Goal: Information Seeking & Learning: Learn about a topic

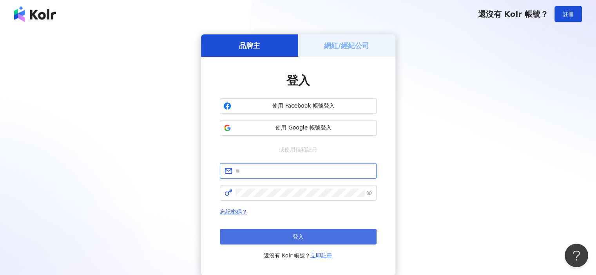
type input "**********"
click at [299, 237] on span "登入" at bounding box center [298, 237] width 11 height 6
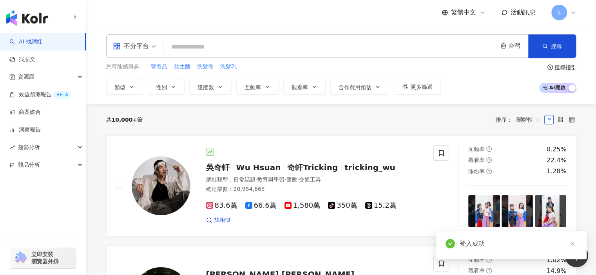
type input "*"
type input "**"
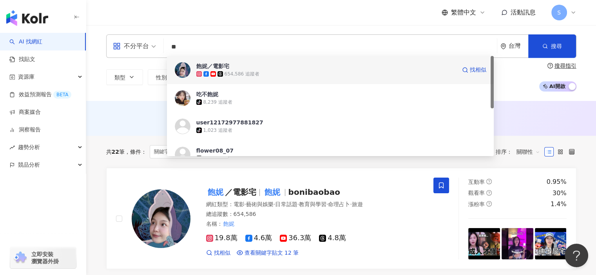
click at [276, 70] on div "654,586 追蹤者" at bounding box center [326, 74] width 260 height 8
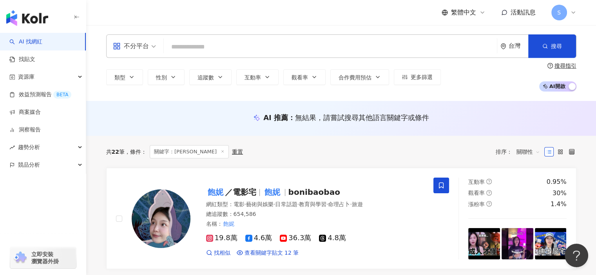
click at [263, 51] on input "search" at bounding box center [330, 47] width 327 height 15
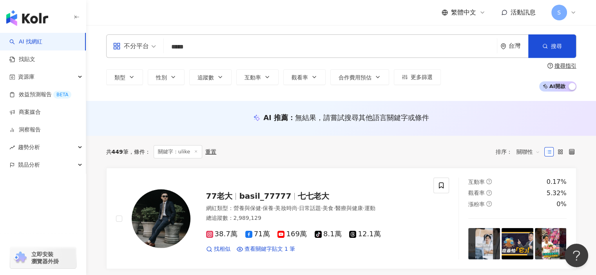
drag, startPoint x: 207, startPoint y: 47, endPoint x: 165, endPoint y: 50, distance: 42.0
click at [165, 50] on div "不分平台 ulike ***** 台灣 搜尋 loading 搜尋名稱、敘述、貼文含有關鍵字 “ ulike ” 的網紅" at bounding box center [341, 46] width 470 height 24
click at [204, 50] on input "*****" at bounding box center [330, 47] width 327 height 15
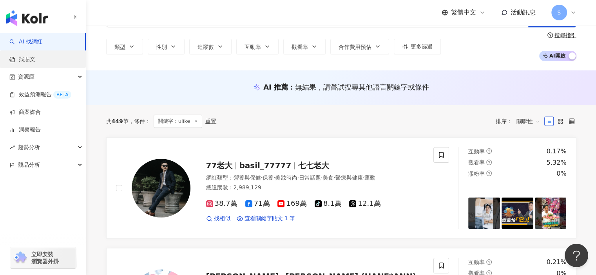
scroll to position [39, 0]
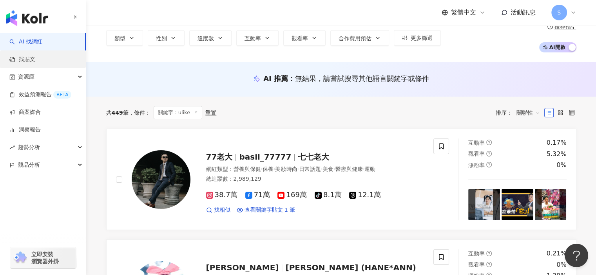
type input "*****"
click at [35, 59] on link "找貼文" at bounding box center [22, 60] width 26 height 8
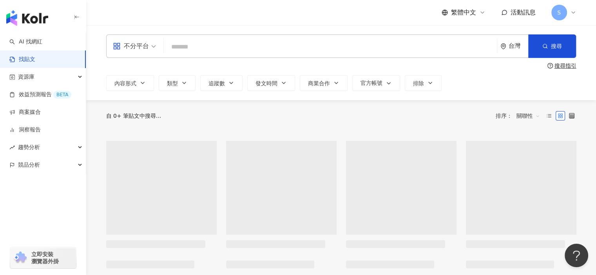
click at [224, 49] on input "search" at bounding box center [330, 46] width 327 height 17
type input "*****"
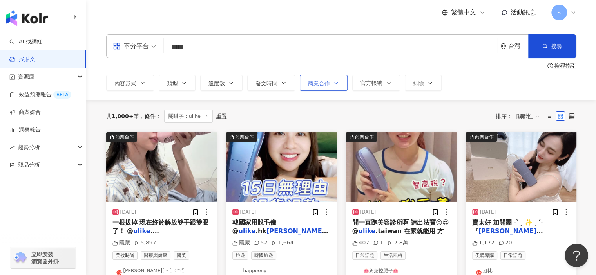
scroll to position [39, 0]
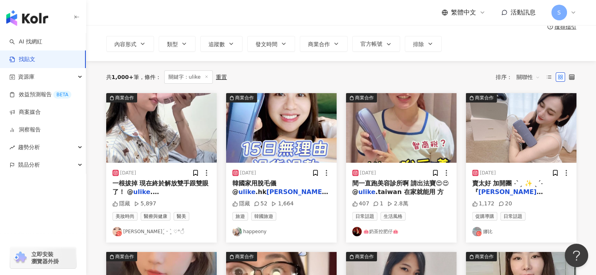
click at [301, 139] on img "button" at bounding box center [281, 128] width 110 height 70
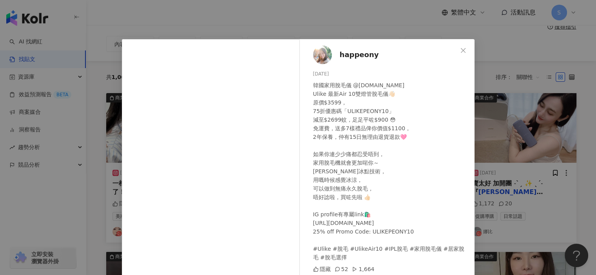
click at [487, 101] on div "happeony 2025/7/12 韓國家用脫毛儀 @ulike.hk Ulike 最新Air 10雙燈管脫毛儀👋🏻 原價$3599， 75折優惠碼「ULI…" at bounding box center [298, 137] width 596 height 275
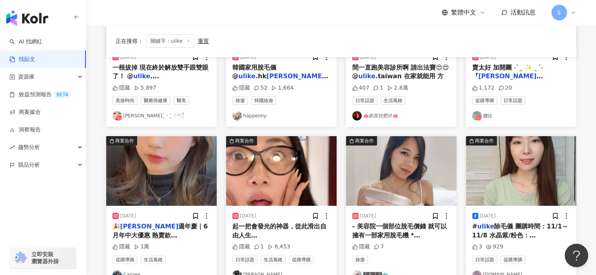
scroll to position [157, 0]
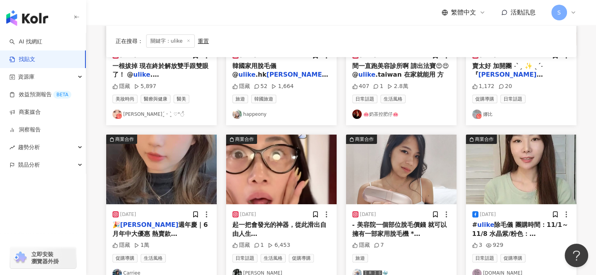
click at [294, 163] on img "button" at bounding box center [281, 170] width 110 height 70
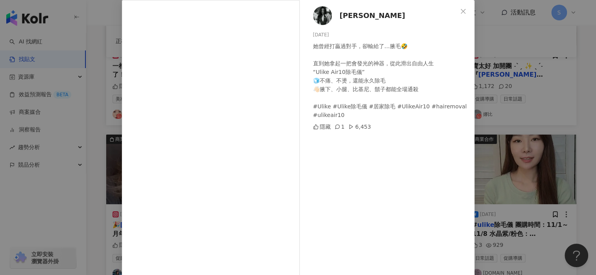
scroll to position [67, 0]
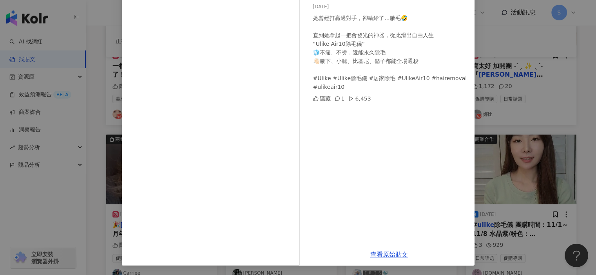
click at [487, 137] on div "梁惟 2025/7/15 她曾經打贏過對手，卻輸給了…腋毛🤣 直到她拿起一把會發光的神器，從此滑出自由人生 “Ulike Air10除毛儀” 🧊不痛、不燙，還…" at bounding box center [298, 137] width 596 height 275
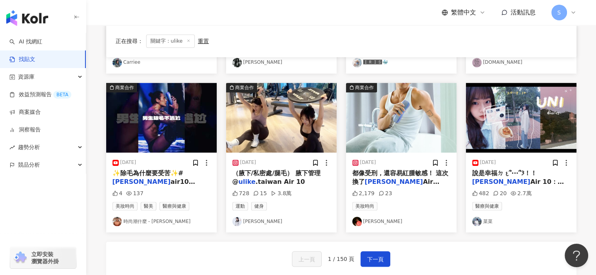
scroll to position [392, 0]
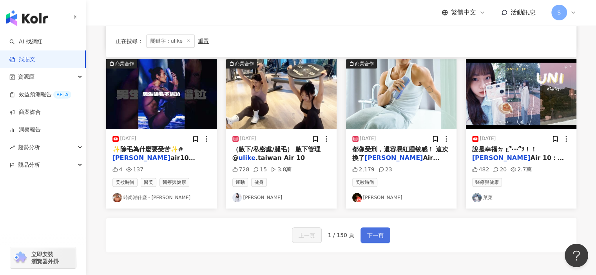
click at [374, 233] on span "下一頁" at bounding box center [375, 235] width 16 height 9
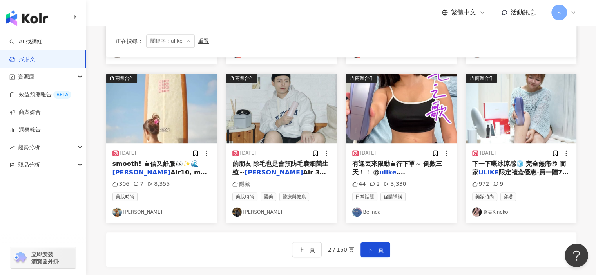
scroll to position [378, 0]
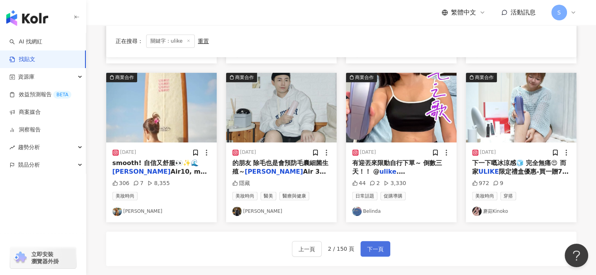
click at [379, 245] on span "下一頁" at bounding box center [375, 249] width 16 height 9
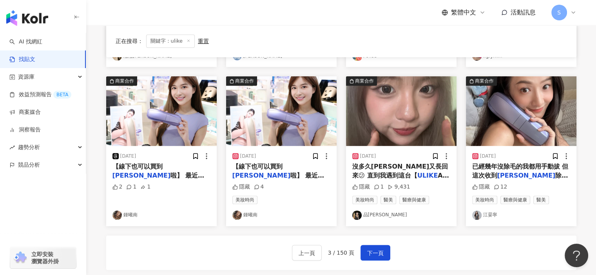
click at [309, 127] on img "button" at bounding box center [281, 111] width 110 height 70
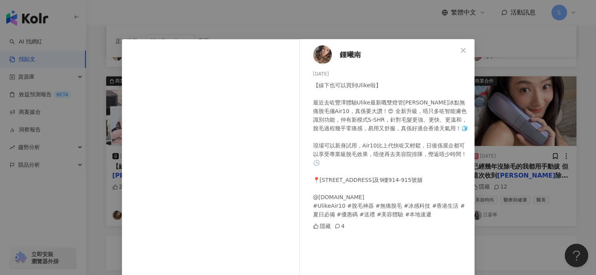
click at [496, 179] on div "鍾曦南 2025/6/14 【線下也可以買到Ulike啦】 最近去咗豐澤體驗Ulike最新嘅雙燈管藍寶石冰點無痛脫毛儀Air10，真係要大讚！😍 全新升級，唔…" at bounding box center [298, 137] width 596 height 275
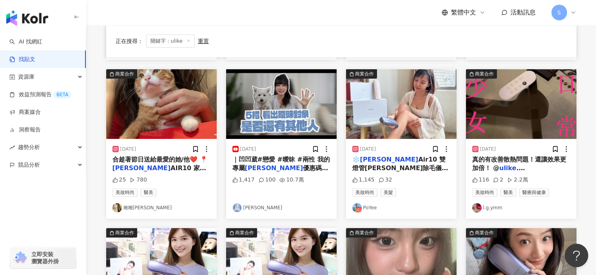
scroll to position [466, 0]
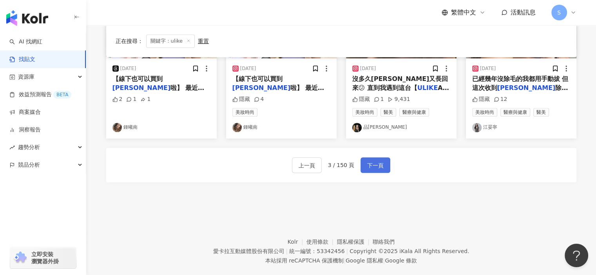
click at [378, 161] on span "下一頁" at bounding box center [375, 165] width 16 height 9
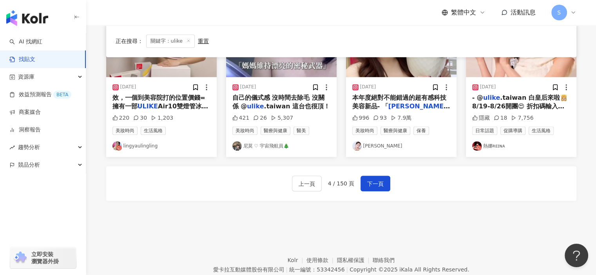
scroll to position [452, 0]
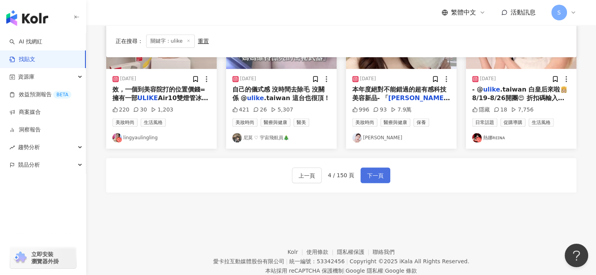
click at [372, 175] on span "下一頁" at bounding box center [375, 175] width 16 height 9
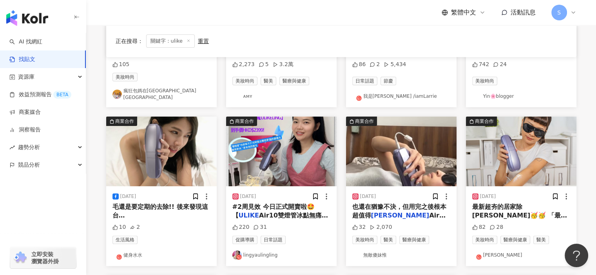
scroll to position [177, 0]
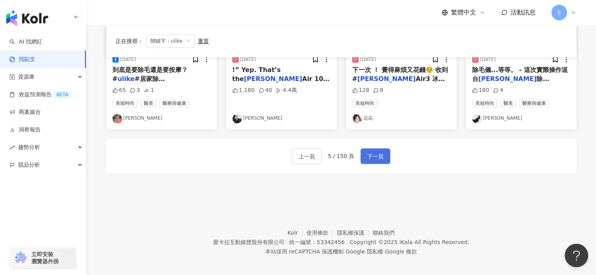
click at [373, 156] on button "下一頁" at bounding box center [375, 156] width 30 height 16
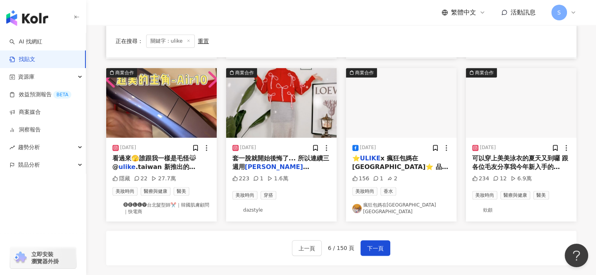
scroll to position [440, 0]
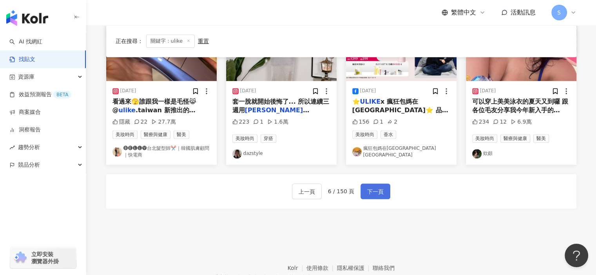
click at [377, 194] on span "下一頁" at bounding box center [375, 191] width 16 height 9
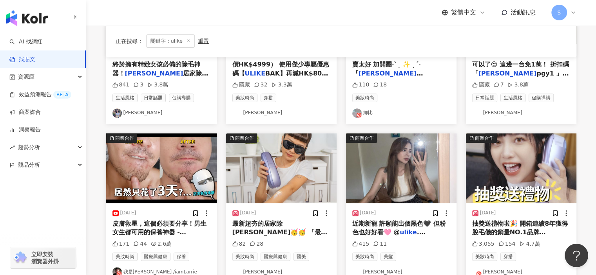
scroll to position [396, 0]
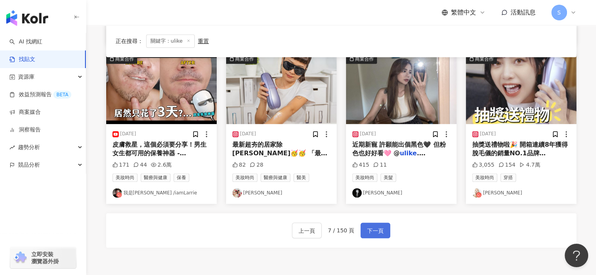
click at [377, 226] on span "下一頁" at bounding box center [375, 230] width 16 height 9
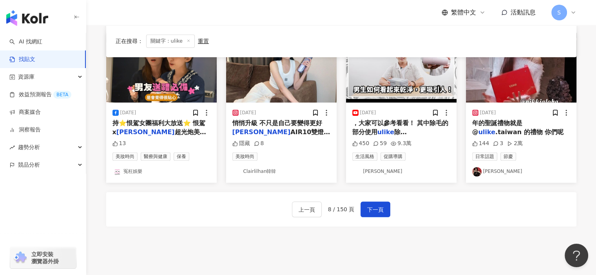
scroll to position [475, 0]
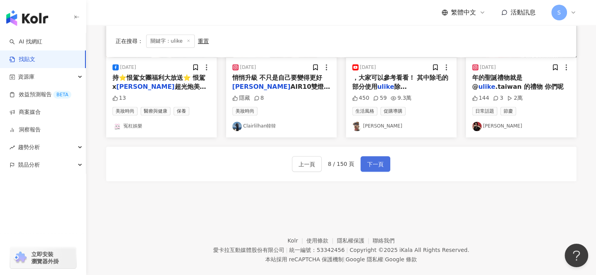
click at [373, 160] on span "下一頁" at bounding box center [375, 164] width 16 height 9
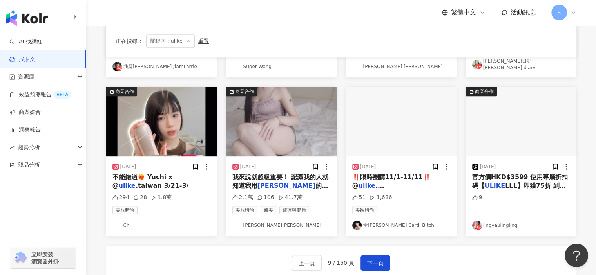
scroll to position [396, 0]
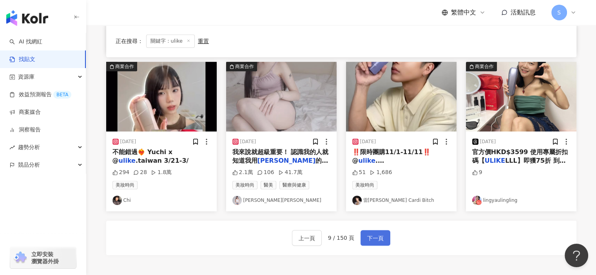
click at [380, 234] on span "下一頁" at bounding box center [375, 238] width 16 height 9
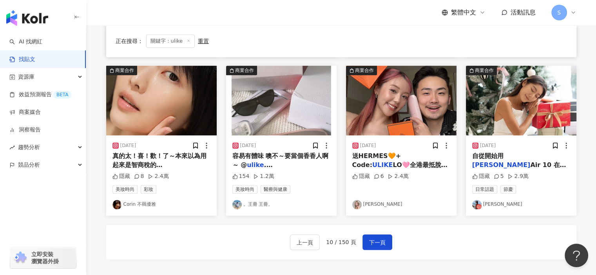
scroll to position [389, 0]
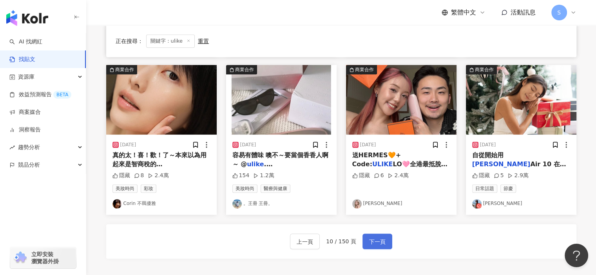
click at [369, 237] on span "下一頁" at bounding box center [377, 241] width 16 height 9
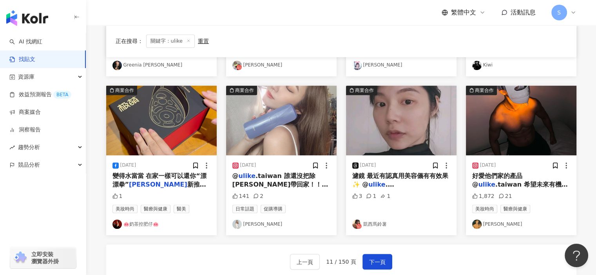
scroll to position [390, 0]
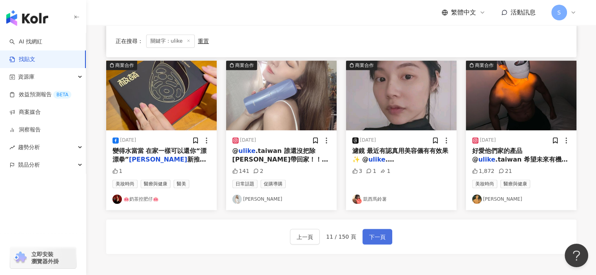
click at [382, 235] on span "下一頁" at bounding box center [377, 237] width 16 height 9
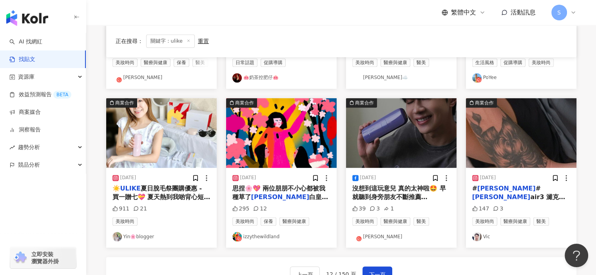
scroll to position [392, 0]
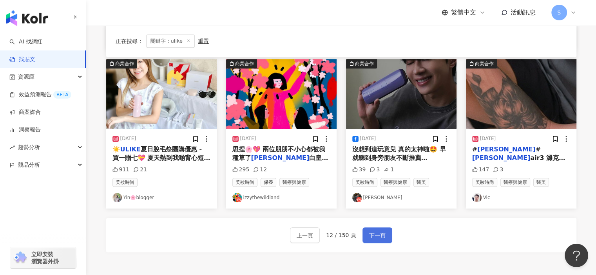
click at [385, 232] on button "下一頁" at bounding box center [377, 236] width 30 height 16
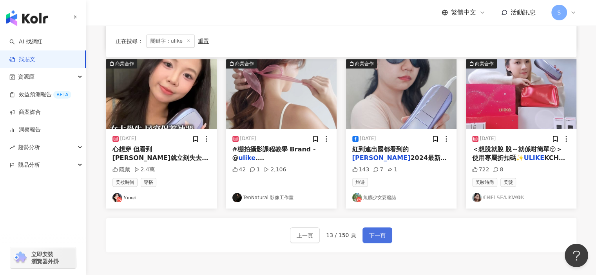
click at [378, 234] on span "下一頁" at bounding box center [377, 235] width 16 height 9
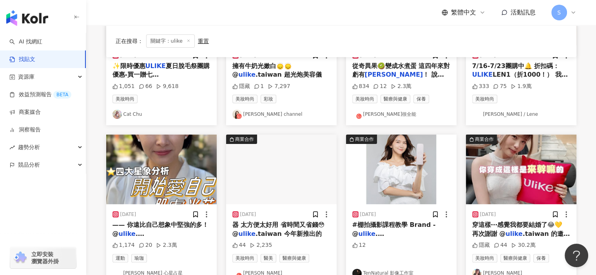
scroll to position [196, 0]
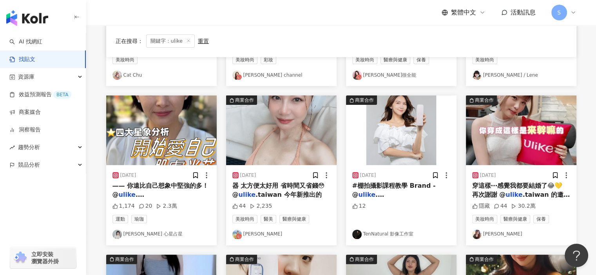
click at [185, 130] on img "button" at bounding box center [161, 131] width 110 height 70
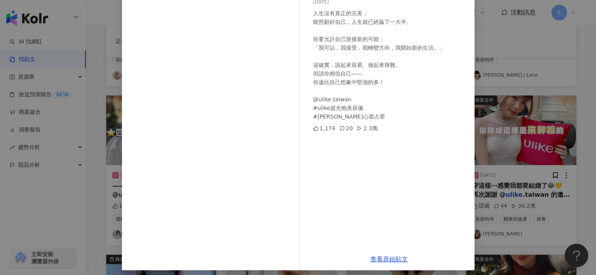
scroll to position [77, 0]
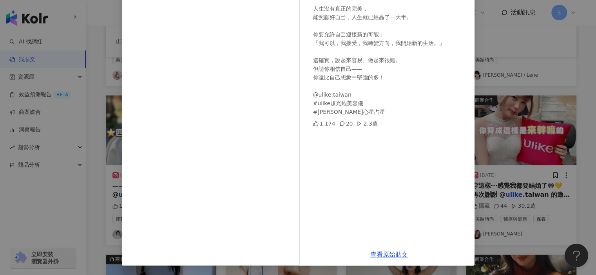
click at [488, 130] on div "白瑜 心星占星 2025/7/14 人生沒有真正的完美， 能照顧好自己，人生就已經贏了一大半。 你要允許自己迎接新的可能： 「我可以，我接受，我轉變方向，我開…" at bounding box center [298, 137] width 596 height 275
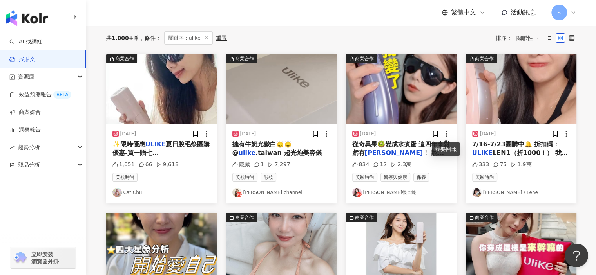
scroll to position [39, 0]
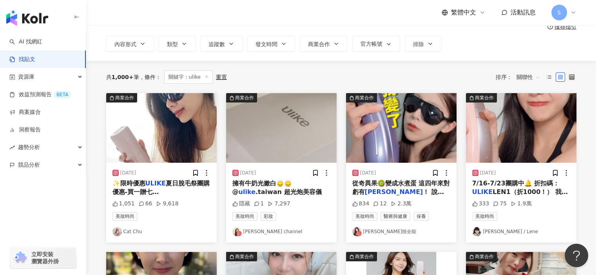
click at [435, 135] on img "button" at bounding box center [401, 128] width 110 height 70
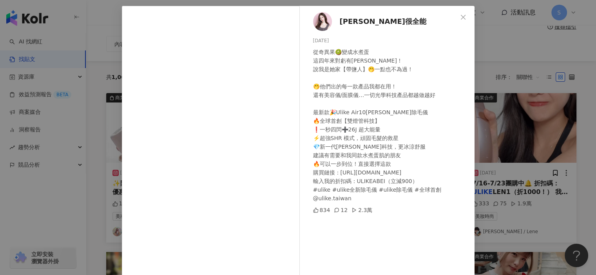
scroll to position [0, 0]
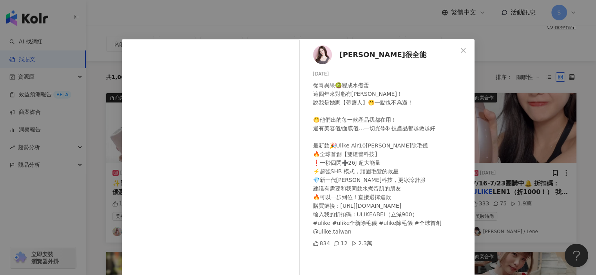
click at [347, 56] on span "阿貝很全能" at bounding box center [383, 54] width 87 height 11
click at [496, 49] on div "阿貝很全能 2024/5/28 從奇異果🥝變成水煮蛋 這四年來對虧有Ulike！ 說我是她家【帶鹽人】🤭一點也不為過！ 🤭他們出的每一款產品我都在用！ 還有美…" at bounding box center [298, 137] width 596 height 275
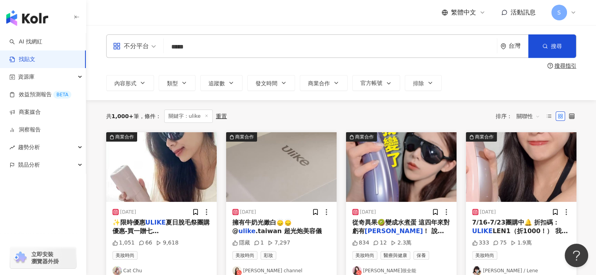
drag, startPoint x: 232, startPoint y: 47, endPoint x: 140, endPoint y: 47, distance: 91.7
click at [140, 47] on div "不分平台 ulike ***** 台灣 搜尋" at bounding box center [341, 46] width 470 height 24
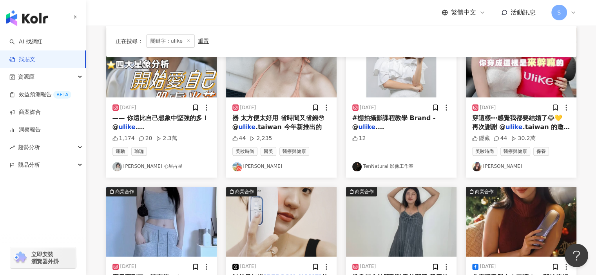
scroll to position [235, 0]
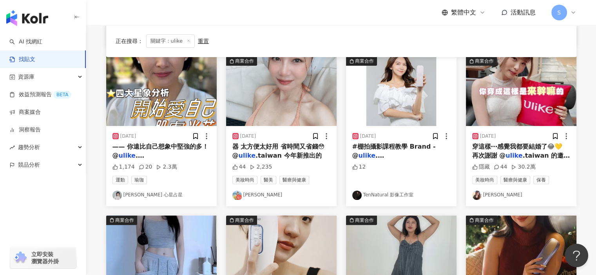
click at [322, 118] on img "button" at bounding box center [281, 91] width 110 height 70
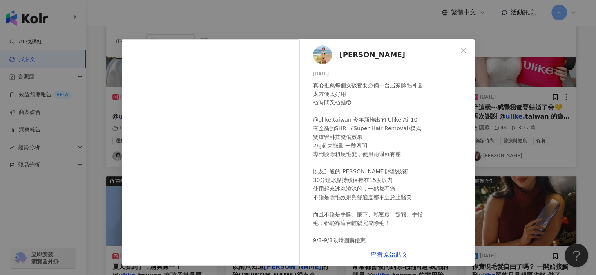
scroll to position [0, 0]
click at [366, 50] on span "Wendy Chang" at bounding box center [372, 54] width 65 height 11
click at [519, 67] on div "Wendy Chang 2024/9/3 真心推薦每個女孩都要必備一台居家除毛神器 太方便太好用 省時間又省錢😳 @ulike.taiwan 今年新推出的 U…" at bounding box center [298, 137] width 596 height 275
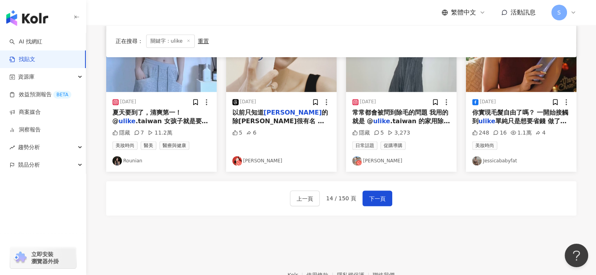
scroll to position [431, 0]
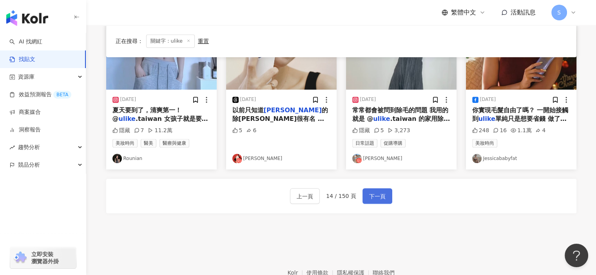
click at [378, 197] on span "下一頁" at bounding box center [377, 196] width 16 height 9
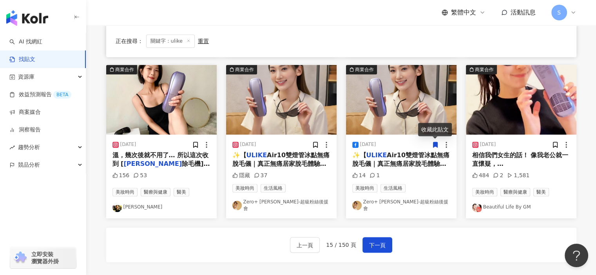
scroll to position [442, 0]
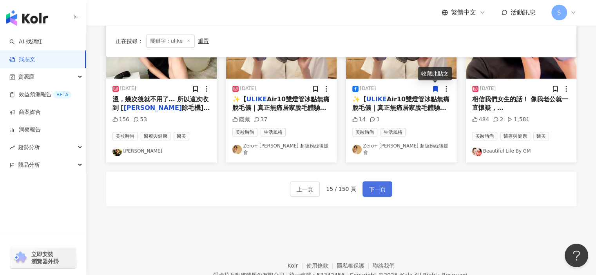
click at [376, 185] on span "下一頁" at bounding box center [377, 189] width 16 height 9
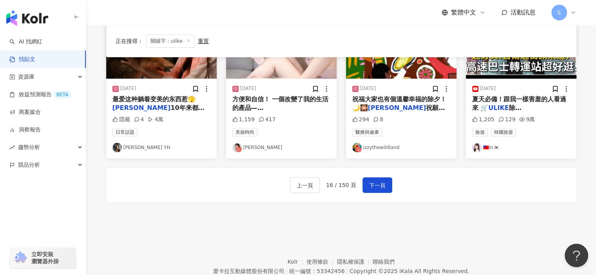
click at [188, 41] on line at bounding box center [189, 41] width 2 height 2
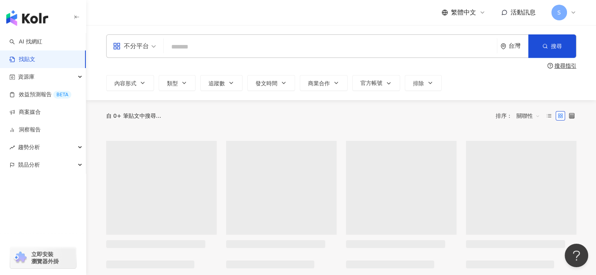
click at [235, 50] on input "search" at bounding box center [330, 46] width 327 height 17
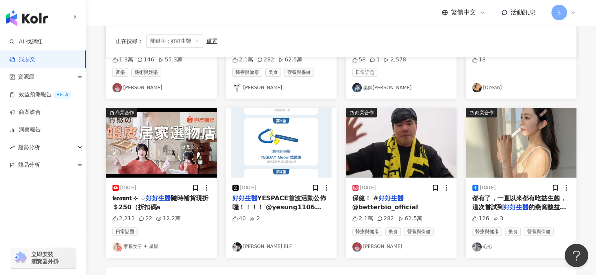
scroll to position [359, 0]
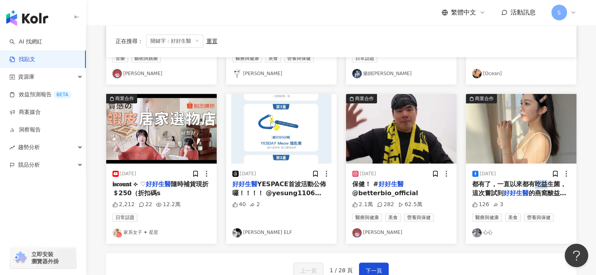
drag, startPoint x: 550, startPoint y: 184, endPoint x: 532, endPoint y: 181, distance: 18.6
click at [532, 181] on span "都有了，一直以來都有吃益生菌，這次嘗試到" at bounding box center [519, 189] width 94 height 16
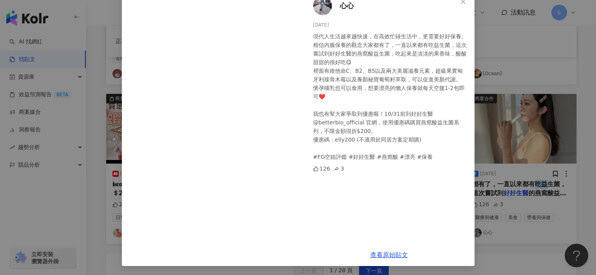
scroll to position [10, 0]
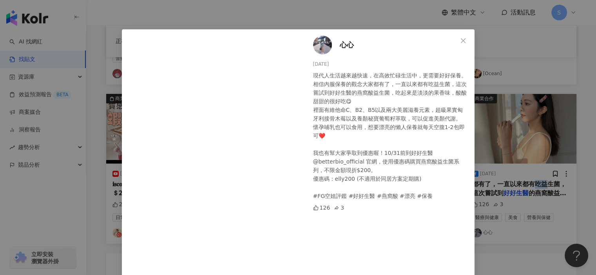
click at [342, 45] on span "心心" at bounding box center [347, 45] width 14 height 11
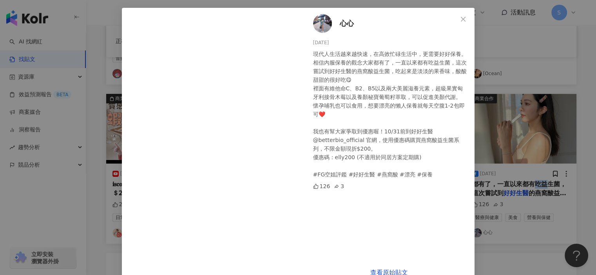
scroll to position [49, 0]
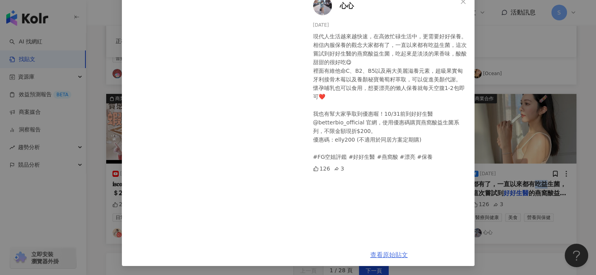
click at [384, 253] on link "查看原始貼文" at bounding box center [389, 254] width 38 height 7
click at [525, 133] on div "心心 2024/8/12 現代人生活越來越快速，在高效忙碌生活中，更需要好好保養。相信內服保養的觀念大家都有了，一直以來都有吃益生菌，這次嘗試到好好生醫的燕窩…" at bounding box center [298, 137] width 596 height 275
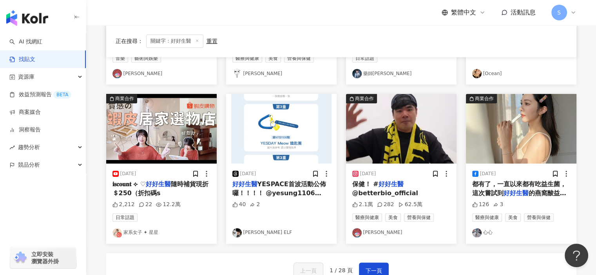
scroll to position [398, 0]
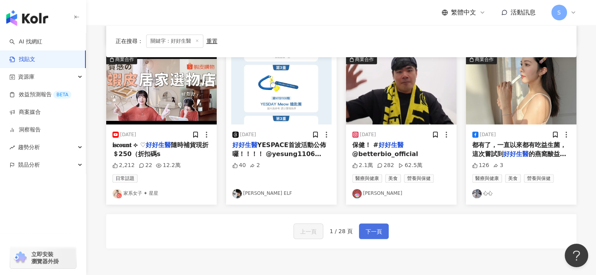
click at [384, 233] on button "下一頁" at bounding box center [374, 232] width 30 height 16
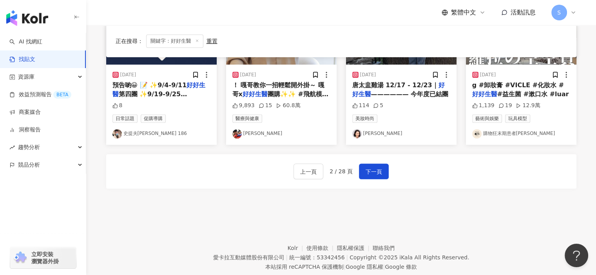
scroll to position [469, 0]
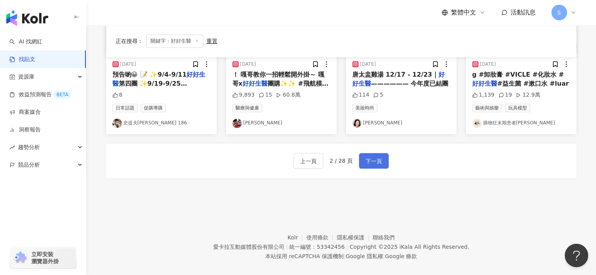
click at [375, 164] on span "下一頁" at bounding box center [373, 161] width 16 height 9
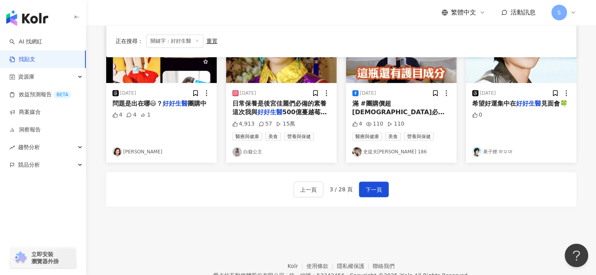
scroll to position [454, 0]
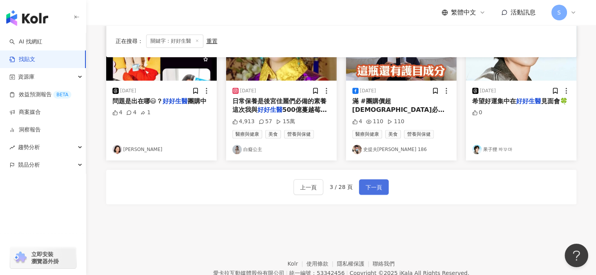
click at [368, 183] on span "下一頁" at bounding box center [373, 187] width 16 height 9
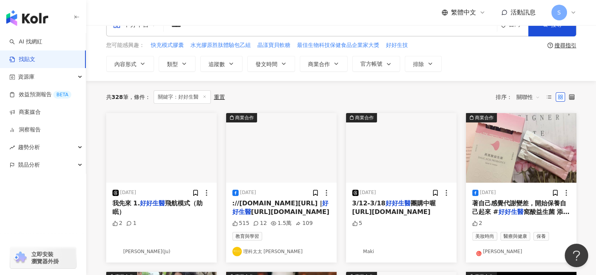
scroll to position [39, 0]
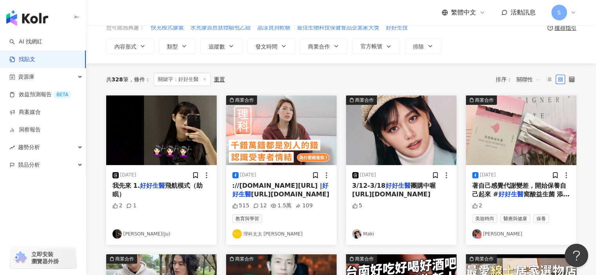
click at [421, 133] on img "button" at bounding box center [401, 131] width 110 height 70
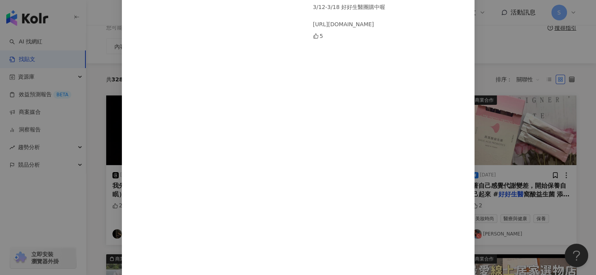
scroll to position [144, 0]
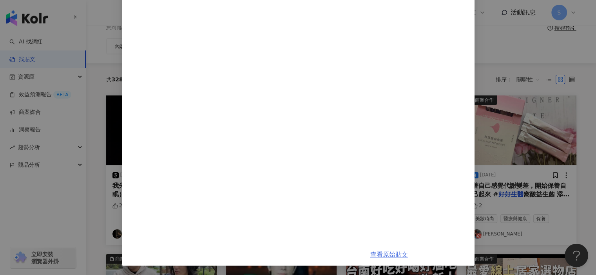
click at [384, 253] on link "查看原始貼文" at bounding box center [389, 254] width 38 height 7
click at [525, 109] on div "Maki 2025/3/12 3/12-3/18 好好生醫團購中喔 https://www.betterbio.com.tw/one-page-stores/…" at bounding box center [298, 137] width 596 height 275
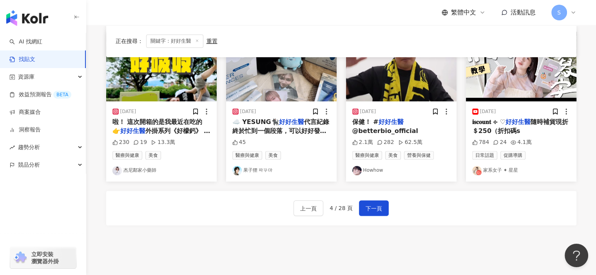
scroll to position [431, 0]
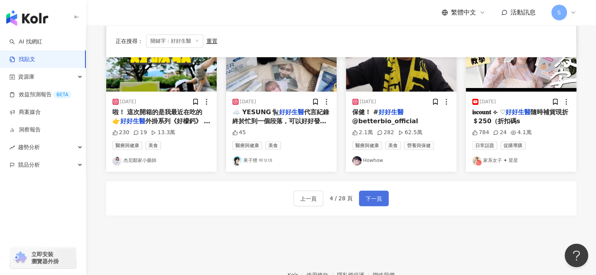
click at [374, 200] on span "下一頁" at bounding box center [373, 198] width 16 height 9
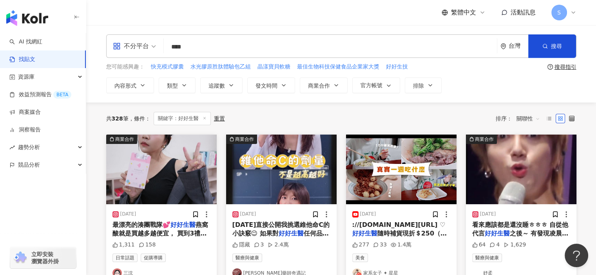
scroll to position [0, 0]
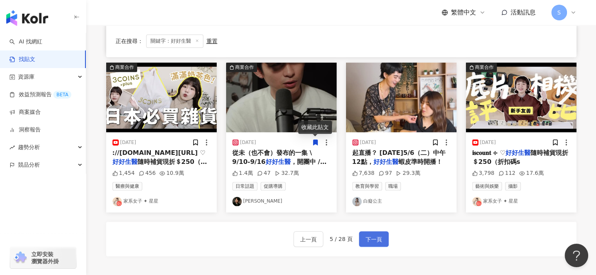
click at [371, 239] on span "下一頁" at bounding box center [373, 239] width 16 height 9
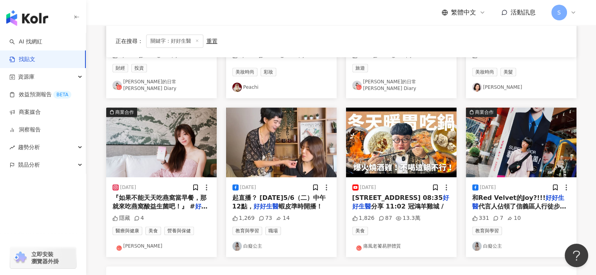
scroll to position [431, 0]
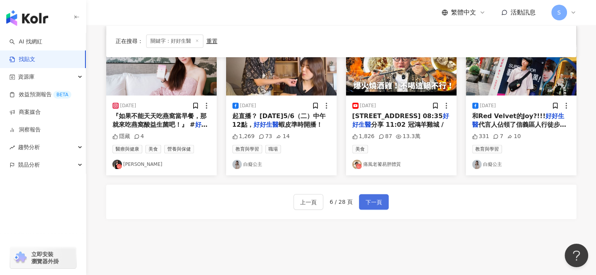
click at [384, 199] on button "下一頁" at bounding box center [374, 202] width 30 height 16
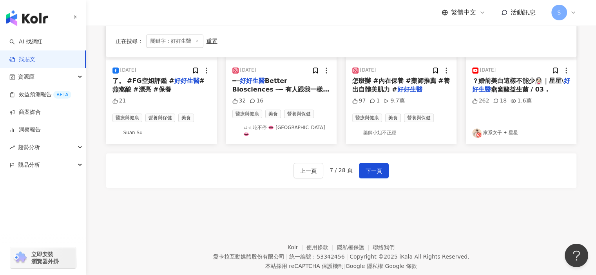
scroll to position [477, 0]
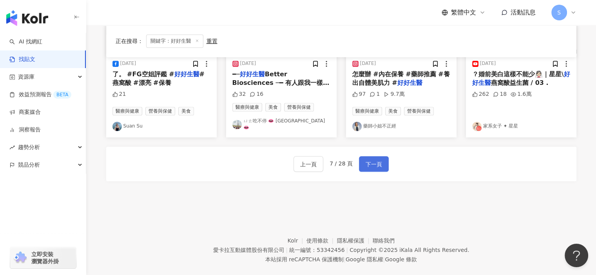
click at [381, 156] on button "下一頁" at bounding box center [374, 164] width 30 height 16
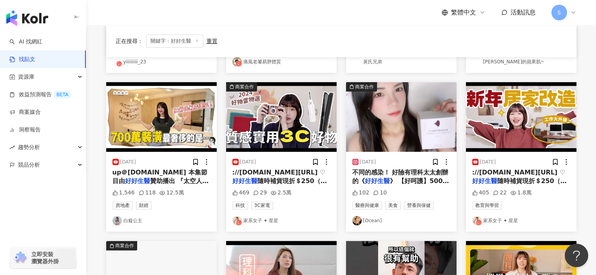
scroll to position [203, 0]
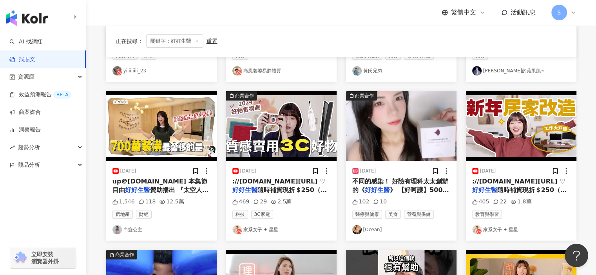
click at [304, 131] on img "button" at bounding box center [281, 126] width 110 height 70
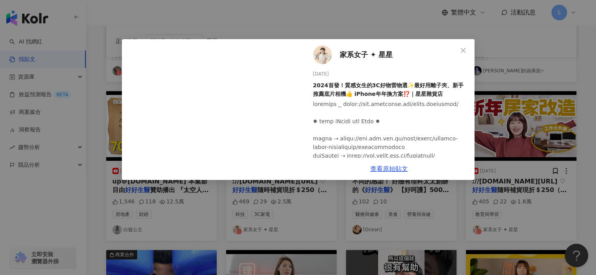
click at [549, 188] on div "家系女子 ✦ 星星 2024/1/10 2024首發！質感女生的3C好物雷物選✨最好用離子夾、新手推薦底片相機👍 iPhone年年換方案⁉️｜星星雜貨店 46…" at bounding box center [298, 137] width 596 height 275
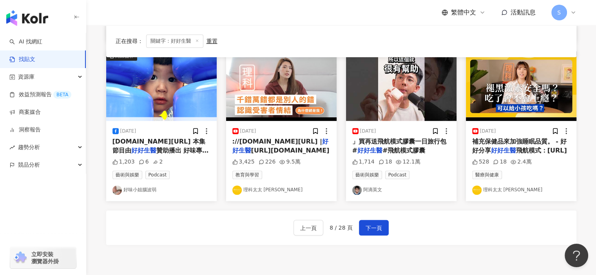
scroll to position [410, 0]
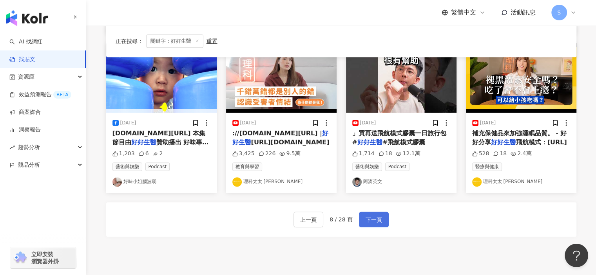
click at [374, 220] on span "下一頁" at bounding box center [373, 219] width 16 height 9
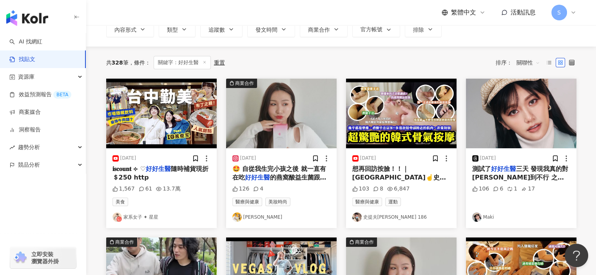
scroll to position [0, 0]
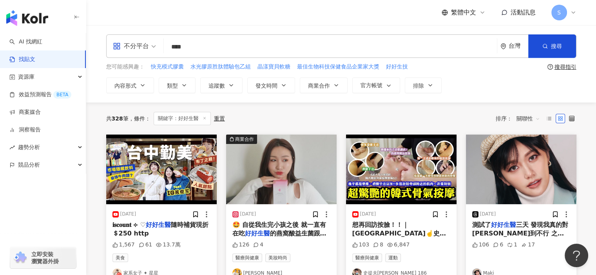
drag, startPoint x: 205, startPoint y: 47, endPoint x: 161, endPoint y: 45, distance: 43.5
click at [161, 45] on div "不分平台 好好生醫 **** 台灣 搜尋" at bounding box center [341, 46] width 470 height 24
type input "*****"
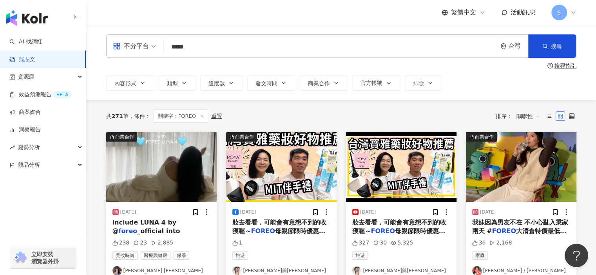
click at [533, 116] on span "關聯性" at bounding box center [528, 116] width 24 height 13
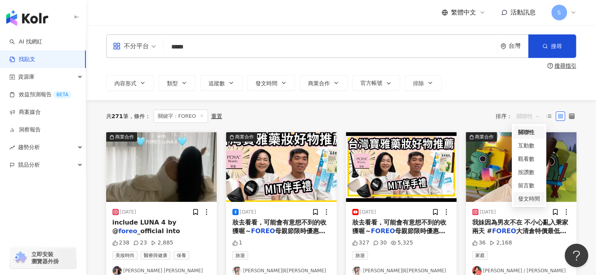
click at [527, 197] on div "發文時間" at bounding box center [529, 199] width 22 height 9
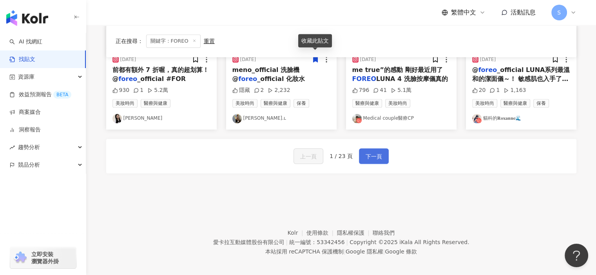
click at [371, 152] on span "下一頁" at bounding box center [373, 156] width 16 height 9
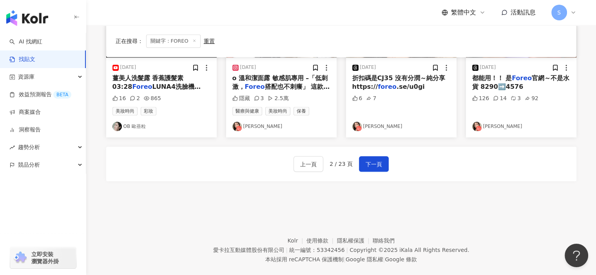
scroll to position [469, 0]
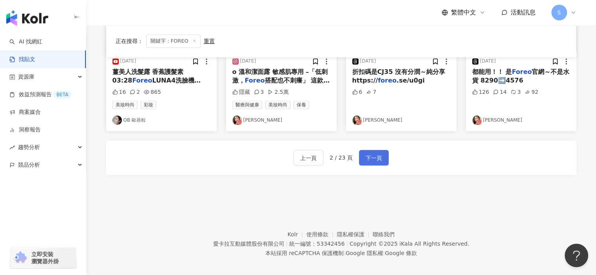
click at [365, 160] on span "下一頁" at bounding box center [373, 158] width 16 height 9
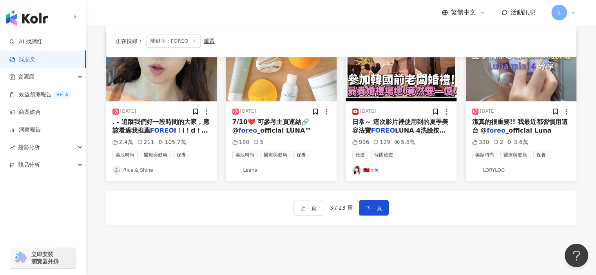
scroll to position [391, 0]
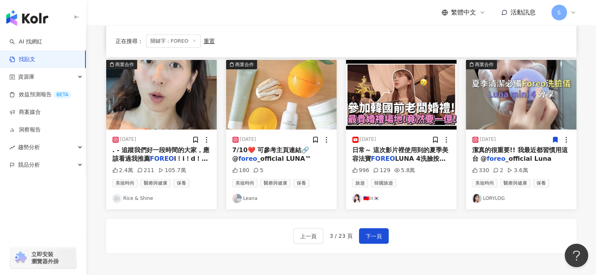
click at [534, 107] on img "button" at bounding box center [521, 95] width 110 height 70
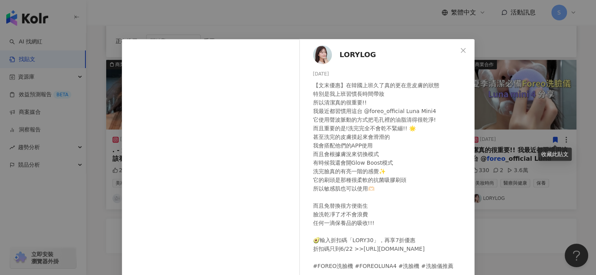
click at [560, 181] on div "LORYLOG 2025/6/1 【文末優惠】在韓國上班久了真的更在意皮膚的狀態 特別是我上班習慣長時間帶妝 所以清潔真的很重要!! 我最近都習慣用這台 @f…" at bounding box center [298, 137] width 596 height 275
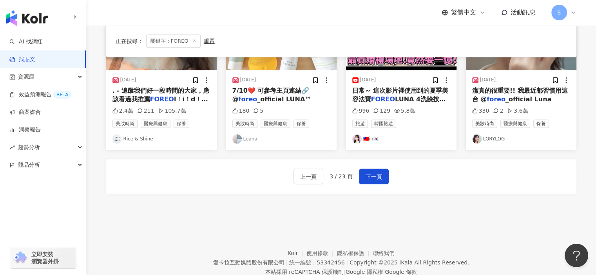
scroll to position [440, 0]
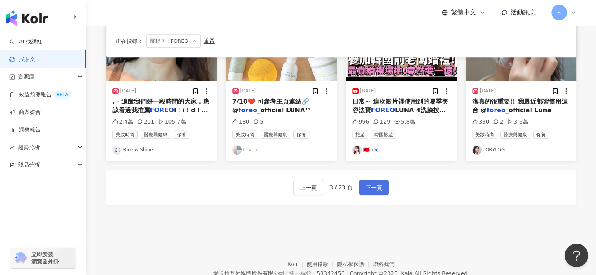
click at [380, 184] on span "下一頁" at bounding box center [373, 187] width 16 height 9
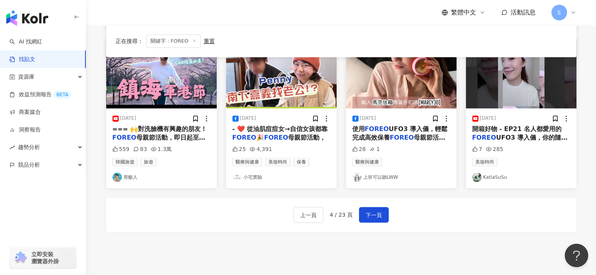
scroll to position [475, 0]
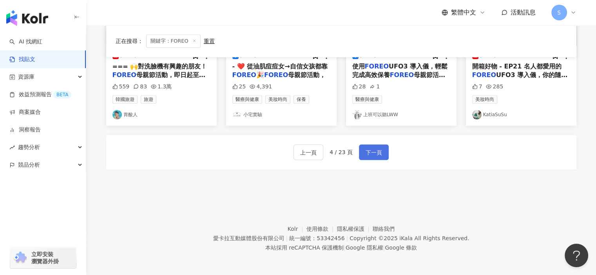
click at [380, 152] on span "下一頁" at bounding box center [373, 152] width 16 height 9
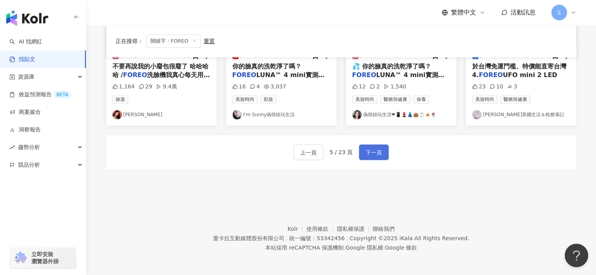
click at [375, 151] on span "下一頁" at bounding box center [373, 152] width 16 height 9
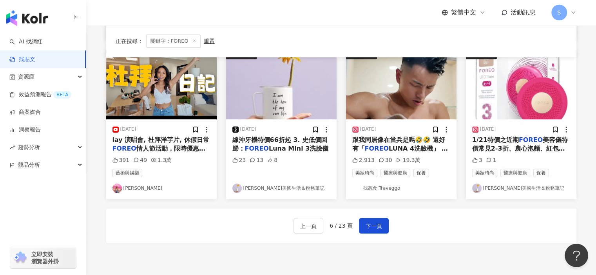
scroll to position [429, 0]
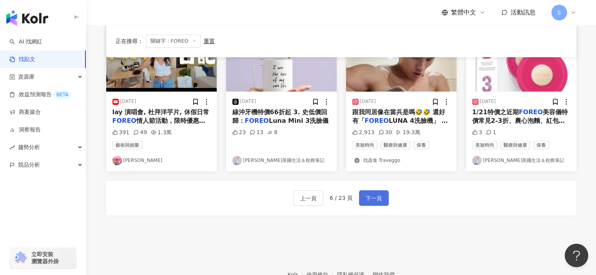
click at [375, 201] on span "下一頁" at bounding box center [373, 198] width 16 height 9
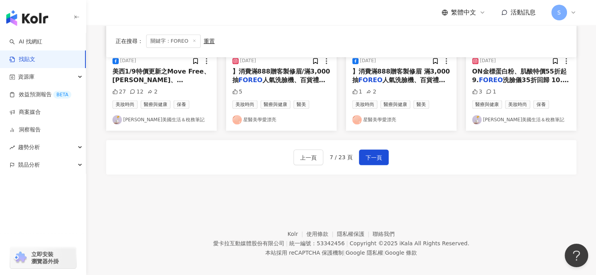
scroll to position [470, 0]
click at [383, 159] on button "下一頁" at bounding box center [374, 157] width 30 height 16
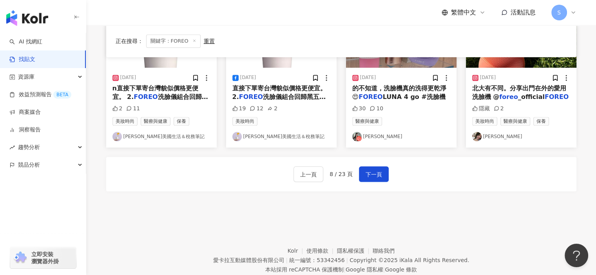
scroll to position [458, 0]
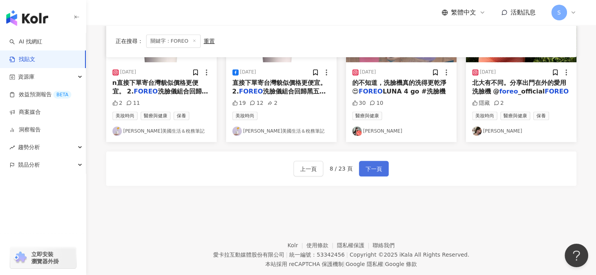
click at [376, 166] on span "下一頁" at bounding box center [373, 169] width 16 height 9
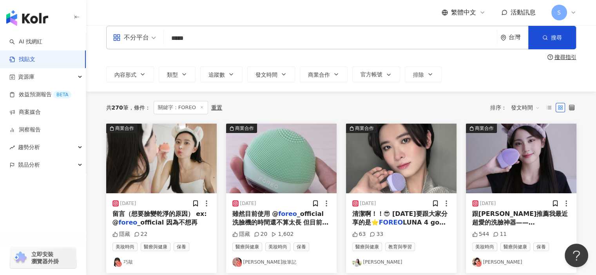
scroll to position [0, 0]
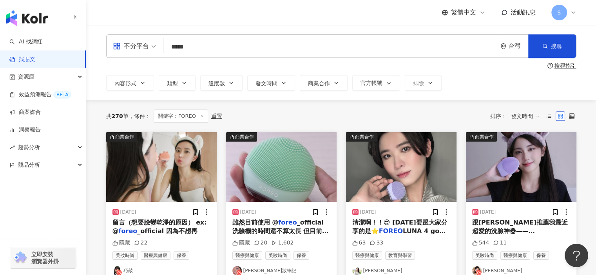
click at [248, 46] on input "*****" at bounding box center [330, 46] width 327 height 17
click at [546, 48] on icon "button" at bounding box center [544, 45] width 5 height 5
click at [35, 59] on link "找貼文" at bounding box center [22, 60] width 26 height 8
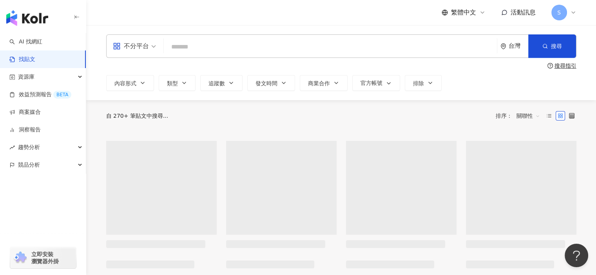
click at [232, 50] on input "search" at bounding box center [330, 46] width 327 height 17
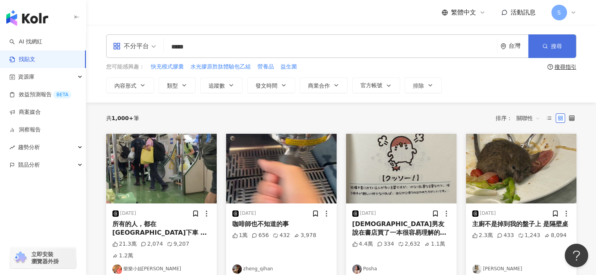
click at [566, 42] on button "搜尋" at bounding box center [552, 46] width 48 height 24
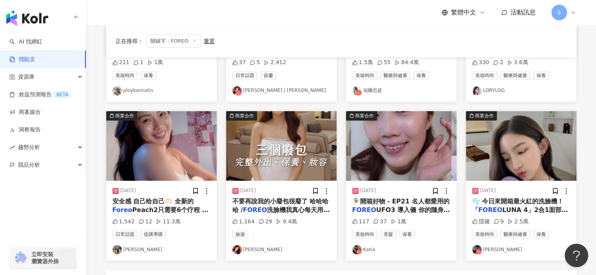
scroll to position [357, 0]
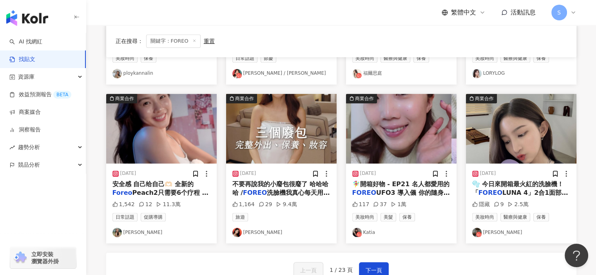
click at [418, 125] on img "button" at bounding box center [401, 129] width 110 height 70
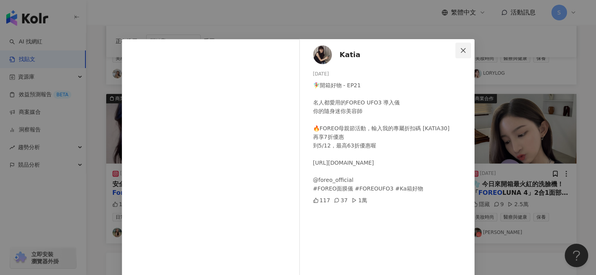
click at [465, 50] on span "Close" at bounding box center [463, 50] width 16 height 6
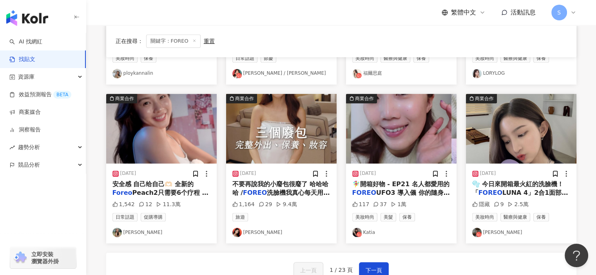
click at [541, 137] on img "button" at bounding box center [521, 129] width 110 height 70
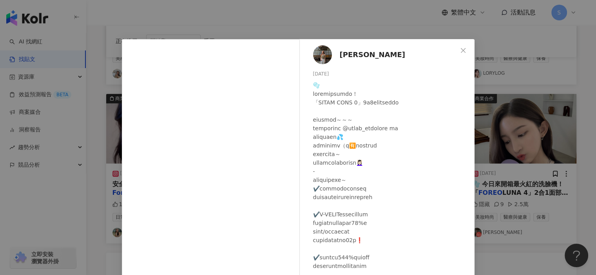
click at [495, 149] on div "高明珊 2024/4/26 隱藏 9 2.5萬 查看原始貼文" at bounding box center [298, 137] width 596 height 275
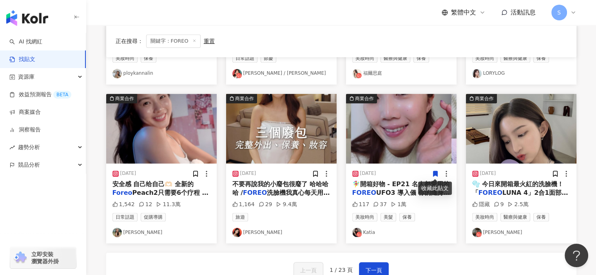
click at [184, 145] on img "button" at bounding box center [161, 129] width 110 height 70
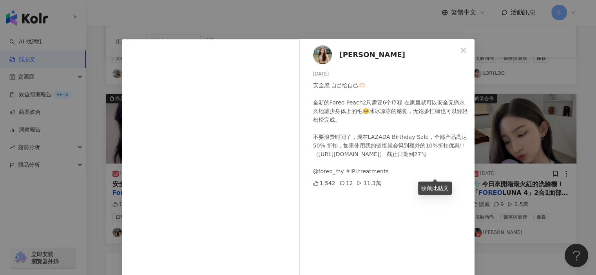
click at [531, 144] on div "Michie Lam 2024/3/25 安全感 自己给自己🫶🏻 全新的Foreo Peach2只需要6个疗程 在家里就可以安全无痛永久地减少身体上的毛🥹冰冰…" at bounding box center [298, 137] width 596 height 275
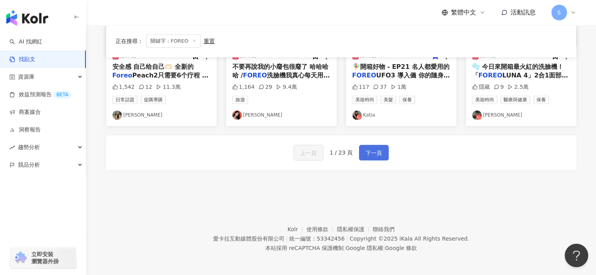
click at [376, 151] on span "下一頁" at bounding box center [373, 152] width 16 height 9
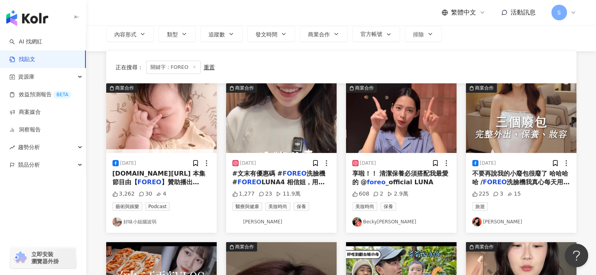
scroll to position [43, 0]
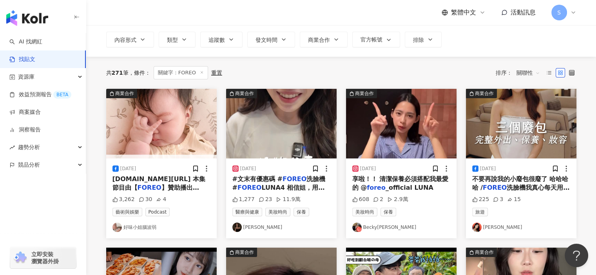
click at [312, 136] on img "button" at bounding box center [281, 124] width 110 height 70
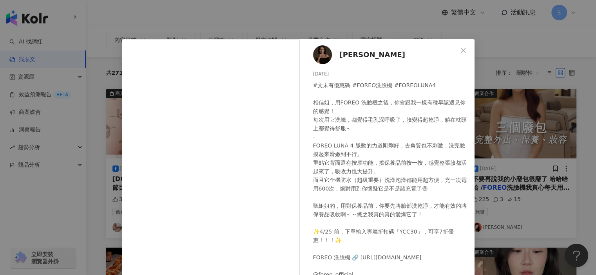
click at [443, 28] on div "Yu Chieh Chou 2025/4/16 #文末有優惠碼 #FOREO洗臉機 #FOREOLUNA4 相信姐，用FOREO 洗臉機之後，你會跟我一樣有種…" at bounding box center [298, 137] width 596 height 275
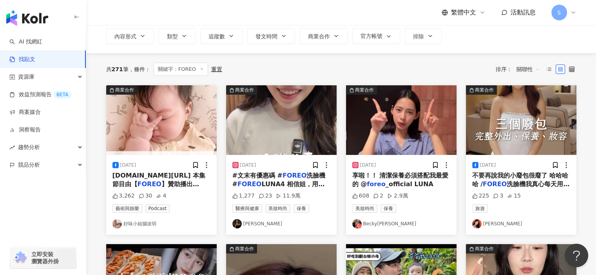
scroll to position [48, 0]
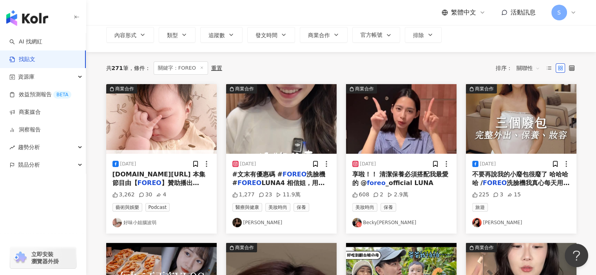
click at [523, 120] on img "button" at bounding box center [521, 119] width 110 height 70
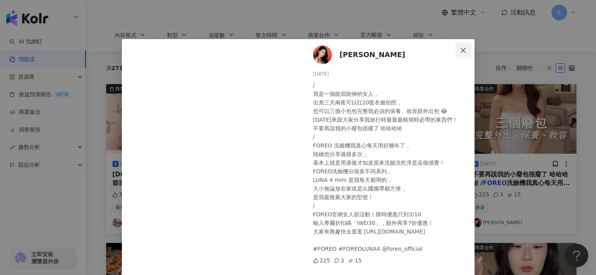
click at [461, 51] on icon "close" at bounding box center [463, 50] width 5 height 5
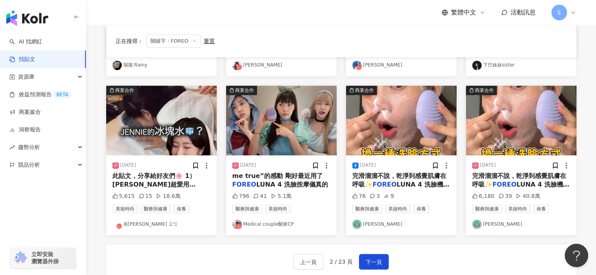
scroll to position [379, 0]
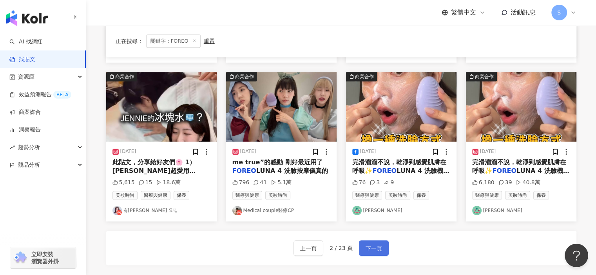
click at [376, 246] on span "下一頁" at bounding box center [373, 248] width 16 height 9
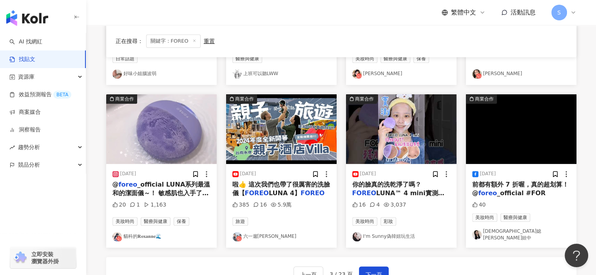
scroll to position [368, 0]
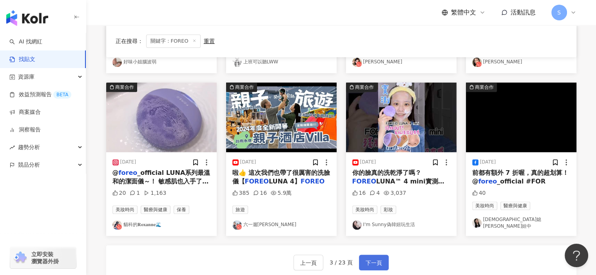
click at [375, 259] on span "下一頁" at bounding box center [373, 263] width 16 height 9
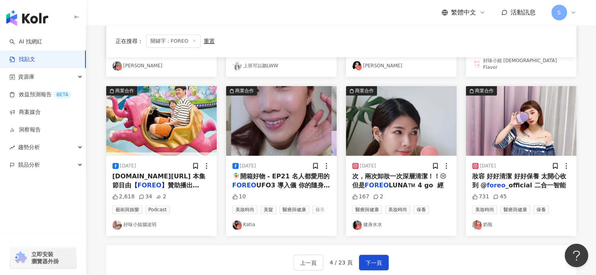
click at [432, 137] on img "button" at bounding box center [401, 121] width 110 height 70
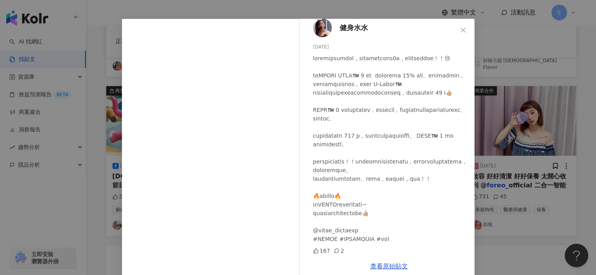
scroll to position [32, 0]
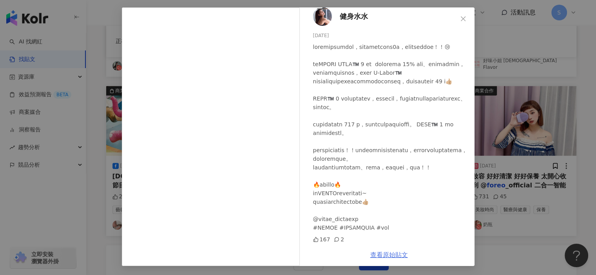
click at [378, 251] on link "查看原始貼文" at bounding box center [389, 254] width 38 height 7
click at [513, 52] on div "健身水水 2024/11/10 167 2 查看原始貼文" at bounding box center [298, 137] width 596 height 275
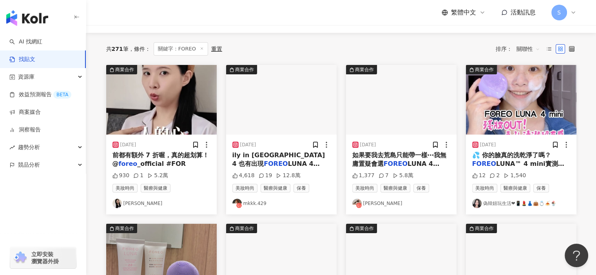
scroll to position [67, 0]
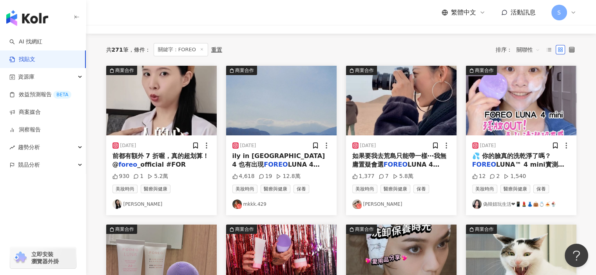
click at [158, 107] on img "button" at bounding box center [161, 101] width 110 height 70
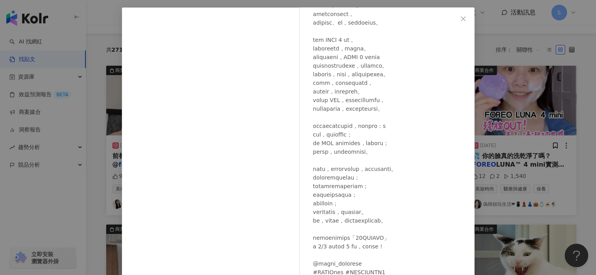
scroll to position [77, 0]
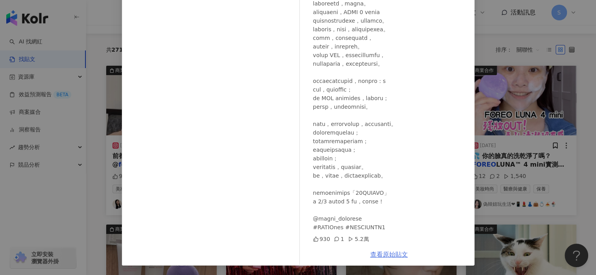
click at [388, 253] on link "查看原始貼文" at bounding box center [389, 254] width 38 height 7
click at [494, 66] on div "Melody Tsai 2025/8/30 930 1 5.2萬 查看原始貼文" at bounding box center [298, 137] width 596 height 275
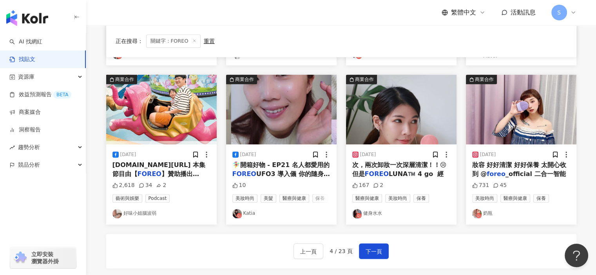
scroll to position [380, 0]
click at [382, 248] on button "下一頁" at bounding box center [374, 251] width 30 height 16
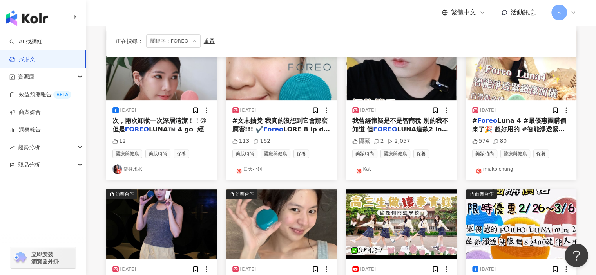
scroll to position [419, 0]
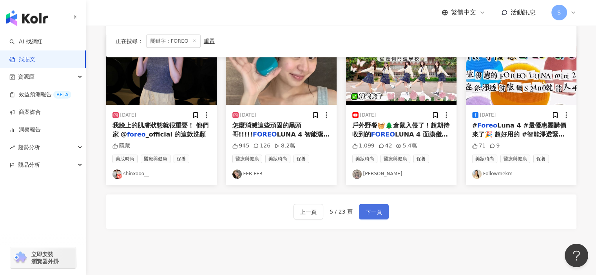
click at [383, 206] on button "下一頁" at bounding box center [374, 212] width 30 height 16
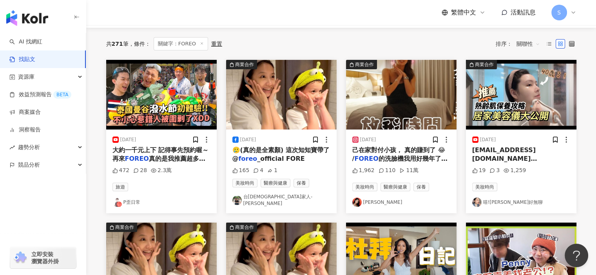
scroll to position [67, 0]
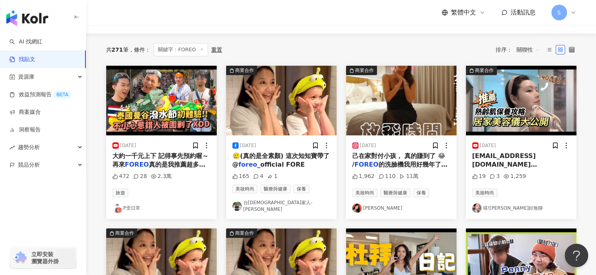
click at [523, 116] on img "button" at bounding box center [521, 101] width 110 height 70
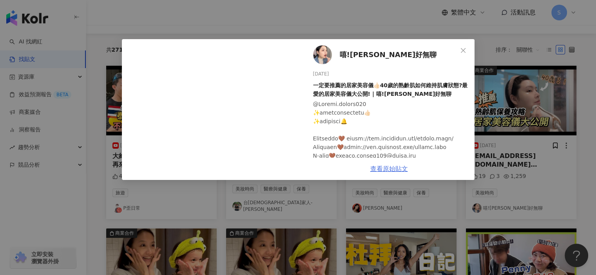
click at [396, 168] on link "查看原始貼文" at bounding box center [389, 168] width 38 height 7
click at [464, 36] on div "嘻!妮好無聊 2024/4/29 一定要推薦的居家美容儀👍🏻40歲的熟齡肌如何維持肌膚狀態?最愛的居家美容儀大公開! | 嘻!妮好無聊 19 3 1,259 …" at bounding box center [298, 137] width 596 height 275
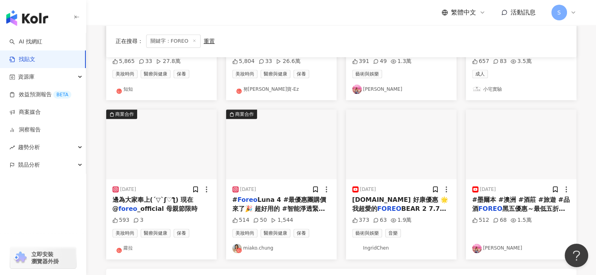
scroll to position [341, 0]
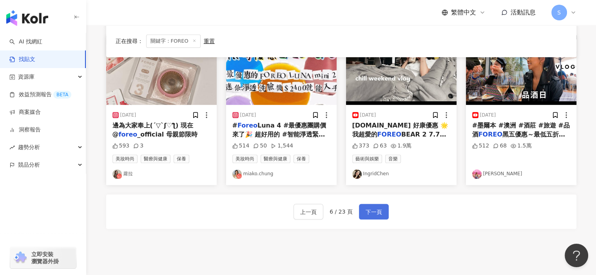
click at [376, 208] on span "下一頁" at bounding box center [373, 212] width 16 height 9
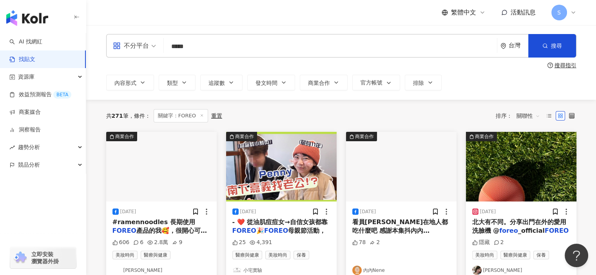
scroll to position [0, 0]
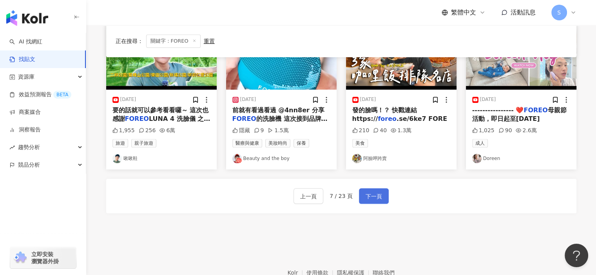
click at [380, 192] on span "下一頁" at bounding box center [373, 196] width 16 height 9
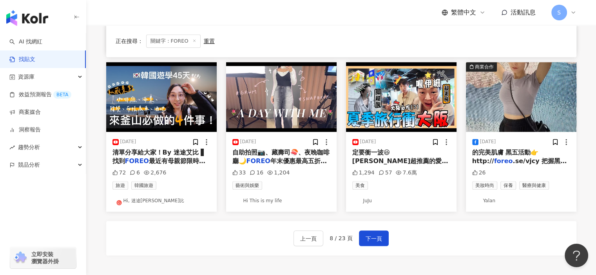
scroll to position [392, 0]
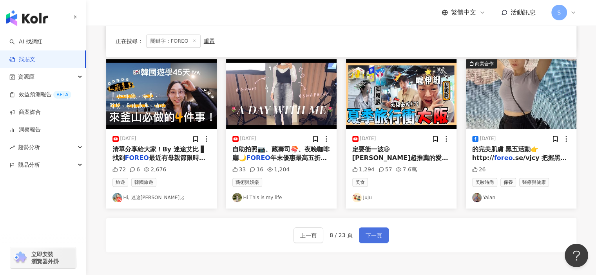
click at [380, 231] on span "下一頁" at bounding box center [373, 235] width 16 height 9
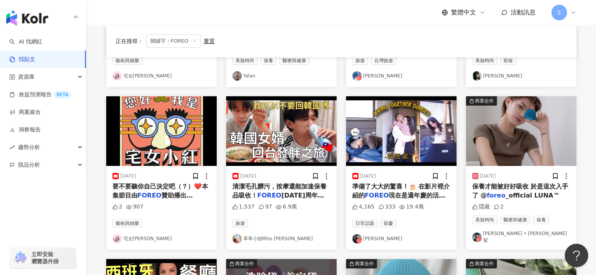
scroll to position [465, 0]
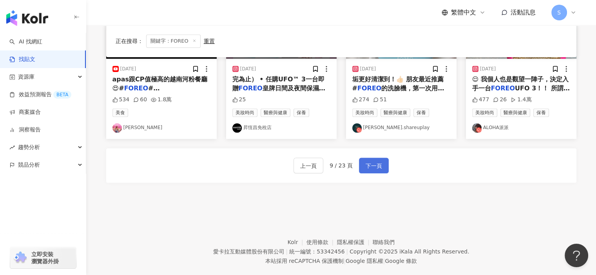
click at [382, 158] on button "下一頁" at bounding box center [374, 166] width 30 height 16
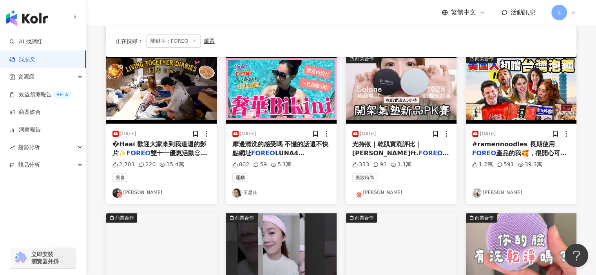
scroll to position [475, 0]
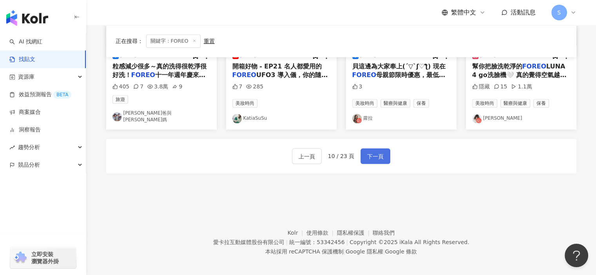
click at [380, 156] on span "下一頁" at bounding box center [375, 156] width 16 height 9
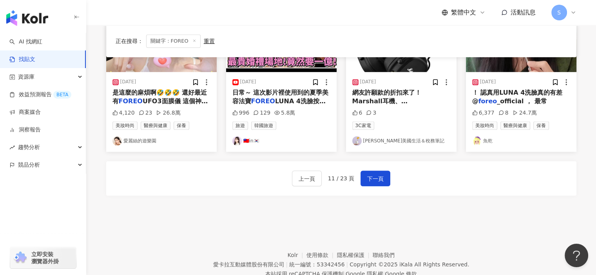
scroll to position [457, 0]
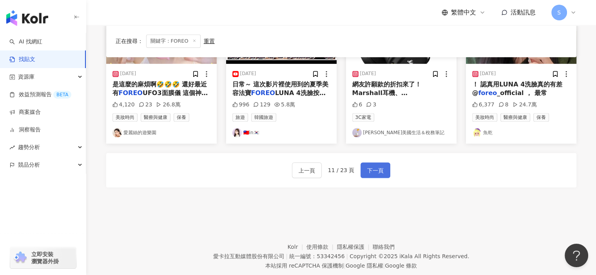
click at [384, 173] on button "下一頁" at bounding box center [375, 171] width 30 height 16
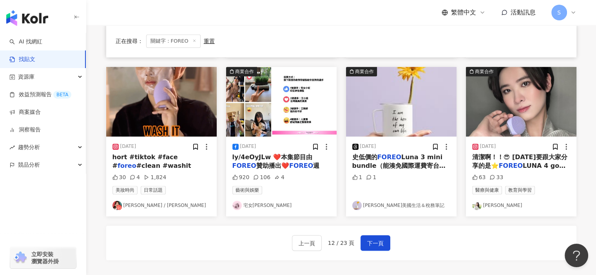
scroll to position [387, 0]
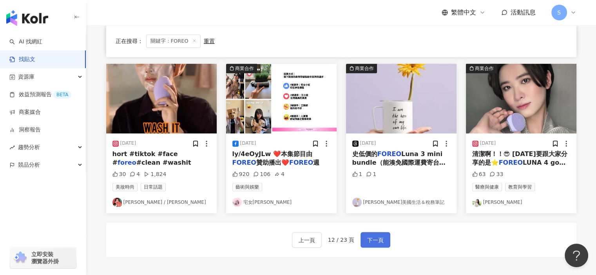
click at [378, 236] on span "下一頁" at bounding box center [375, 240] width 16 height 9
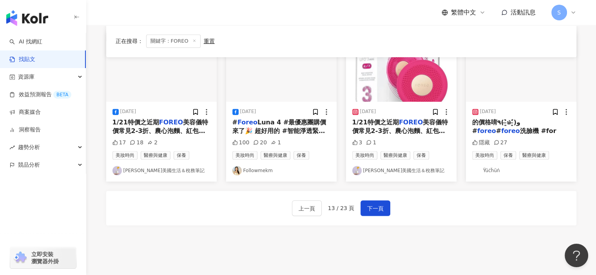
scroll to position [459, 0]
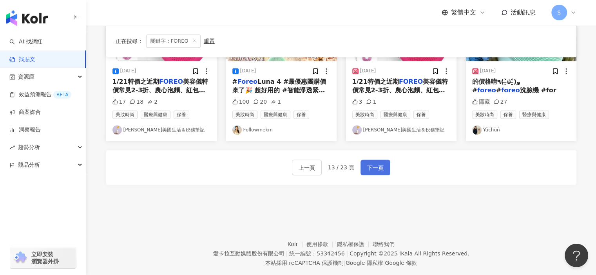
click at [377, 172] on button "下一頁" at bounding box center [375, 168] width 30 height 16
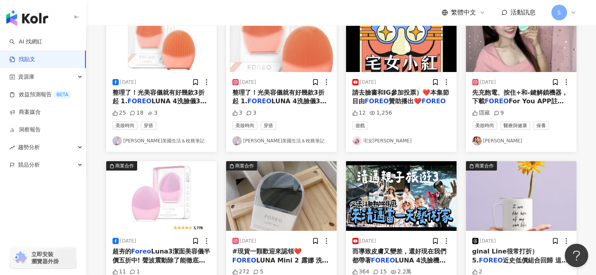
scroll to position [475, 0]
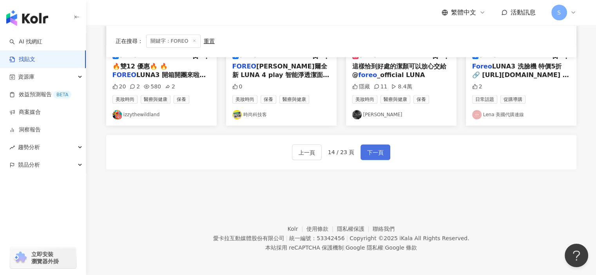
click at [383, 155] on button "下一頁" at bounding box center [375, 153] width 30 height 16
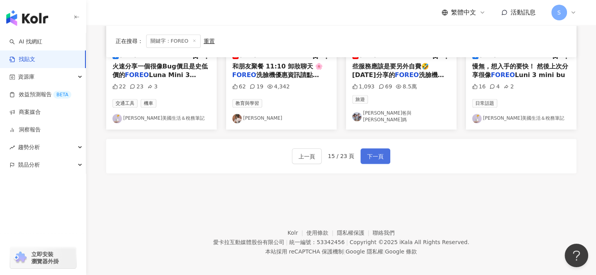
click at [369, 156] on button "下一頁" at bounding box center [375, 156] width 30 height 16
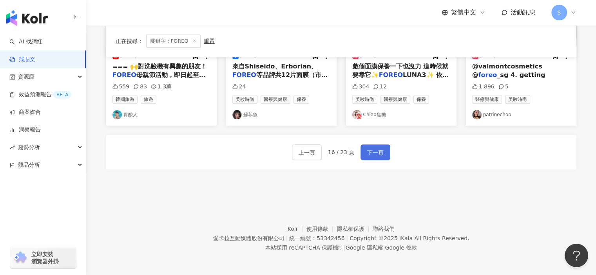
click at [382, 149] on span "下一頁" at bounding box center [375, 152] width 16 height 9
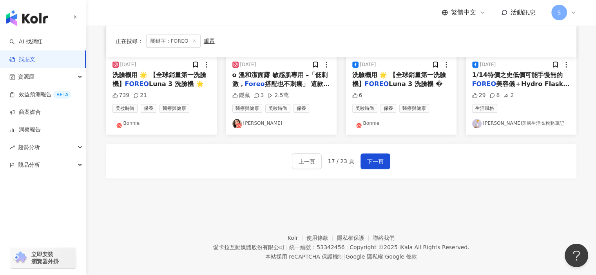
scroll to position [436, 0]
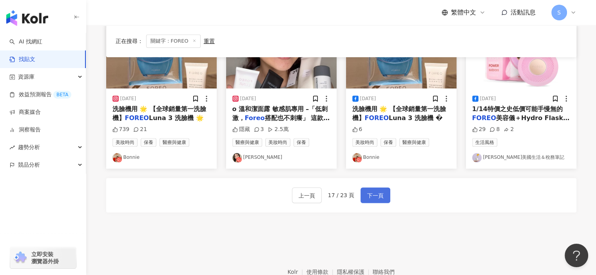
click at [375, 195] on span "下一頁" at bounding box center [375, 195] width 16 height 9
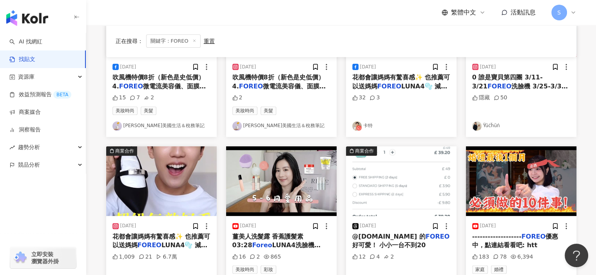
scroll to position [318, 0]
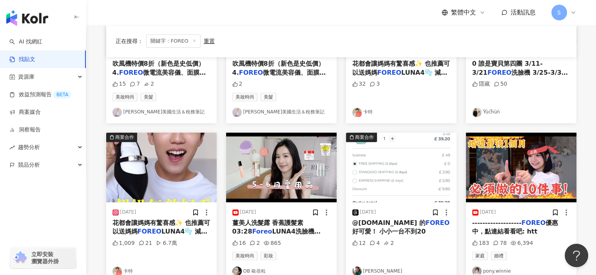
click at [555, 175] on img "button" at bounding box center [521, 168] width 110 height 70
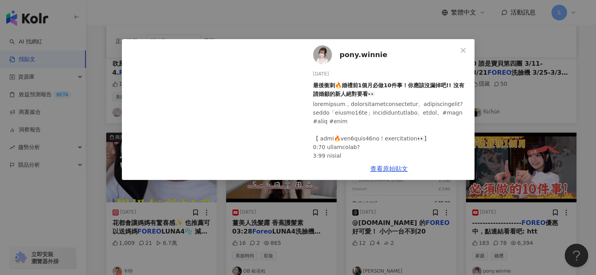
click at [529, 119] on div "pony.winnie 2024/3/28 最後衝刺🔥婚禮前1個月必做10件事！你應該沒漏掉吧!! 沒有請婚顧的新人絕對要看👀 183 78 6,394 查看…" at bounding box center [298, 137] width 596 height 275
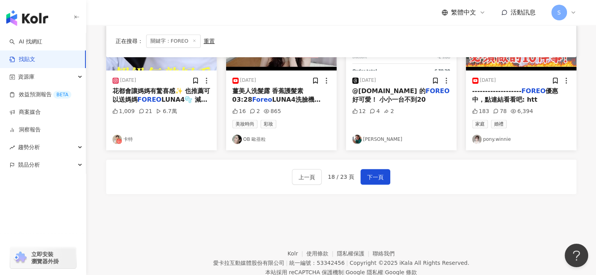
scroll to position [474, 0]
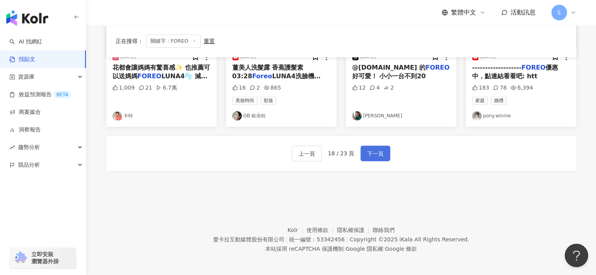
click at [379, 156] on span "下一頁" at bounding box center [375, 153] width 16 height 9
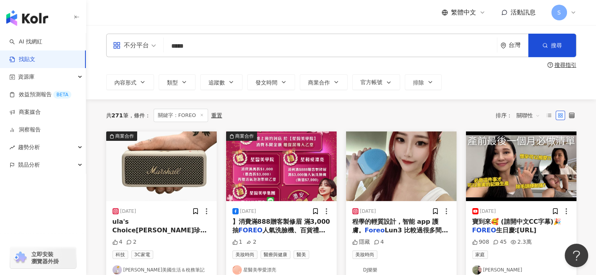
scroll to position [0, 0]
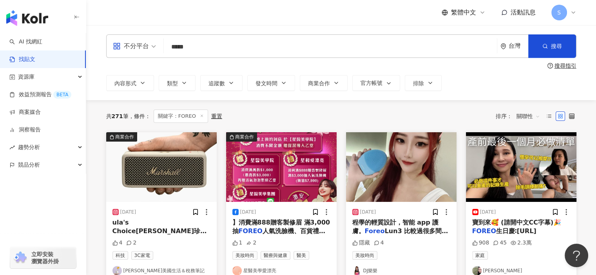
click at [523, 174] on img "button" at bounding box center [521, 167] width 110 height 70
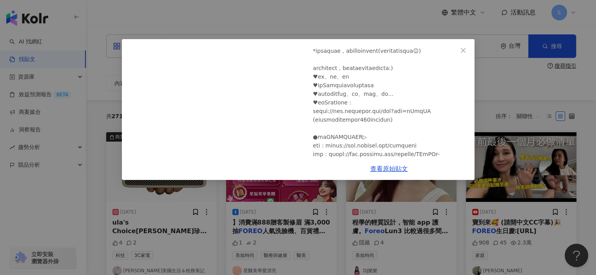
scroll to position [274, 0]
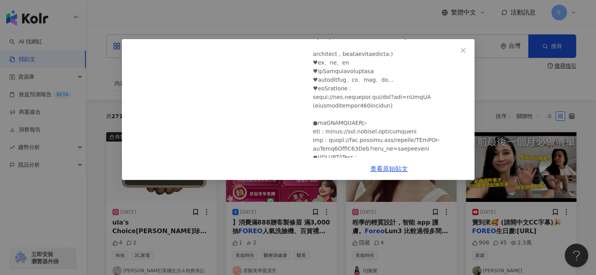
click at [500, 119] on div "Eliza 2025/6/30 待產的最後衝刺⚡️產前要除毛嗎？前⼀個⽉必做三件清單！完成後終於可以安心讓⾃⼰舒舒服服跟美美的迎接寶寶到來🥰 (請開中文CC字…" at bounding box center [298, 137] width 596 height 275
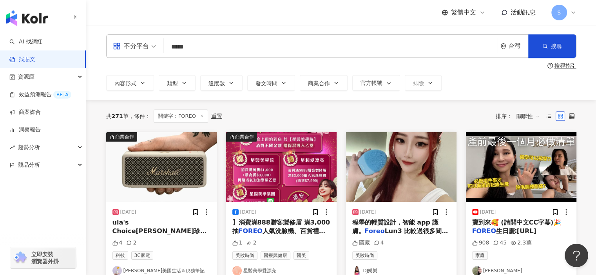
drag, startPoint x: 207, startPoint y: 48, endPoint x: 158, endPoint y: 50, distance: 48.6
click at [158, 50] on div "不分平台 FOREO ***** 台灣 搜尋" at bounding box center [341, 46] width 470 height 24
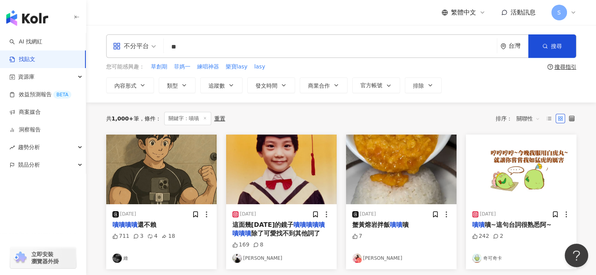
drag, startPoint x: 205, startPoint y: 47, endPoint x: 146, endPoint y: 44, distance: 59.2
click at [146, 44] on div "不分平台 嘖嘖 ** 台灣 搜尋" at bounding box center [341, 46] width 470 height 24
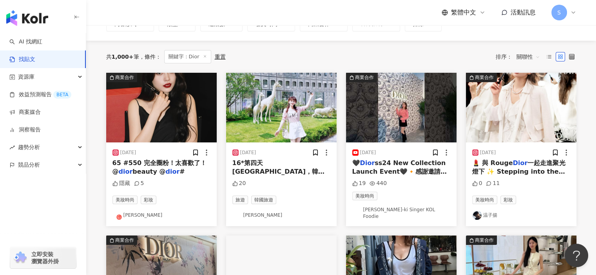
scroll to position [78, 0]
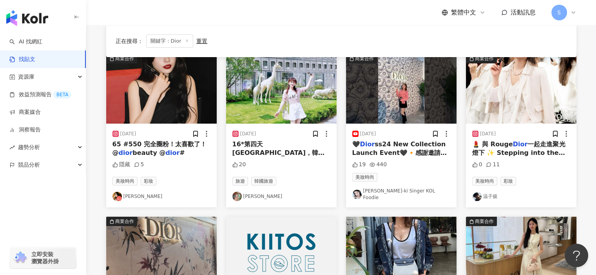
click at [196, 164] on div "隱藏 5" at bounding box center [161, 166] width 98 height 11
click at [178, 159] on div "2025/9/16 65 #550 完全圈粉！太喜歡了！ @ dior beauty @ dior # 隱藏 5 美妝時尚 彩妝 仲安 landershuk" at bounding box center [161, 166] width 110 height 84
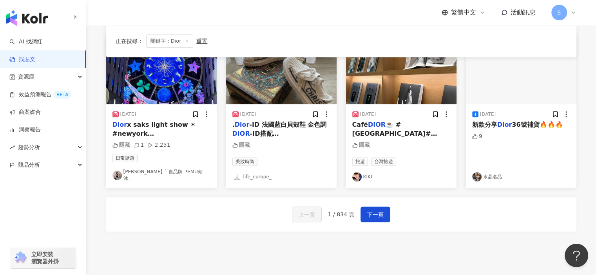
scroll to position [431, 0]
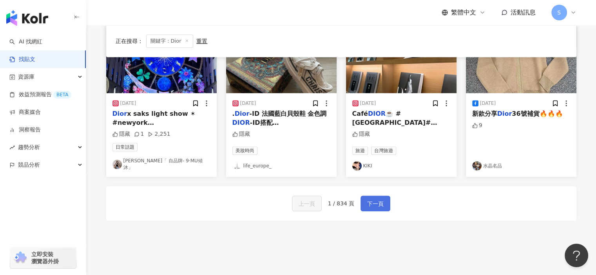
click at [380, 199] on span "下一頁" at bounding box center [375, 203] width 16 height 9
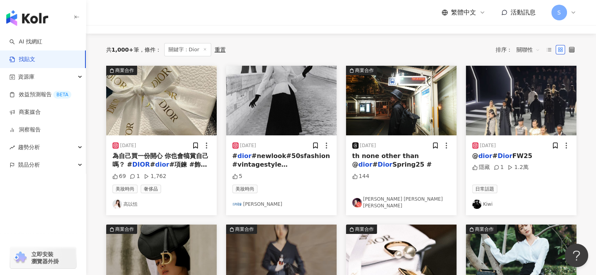
scroll to position [0, 0]
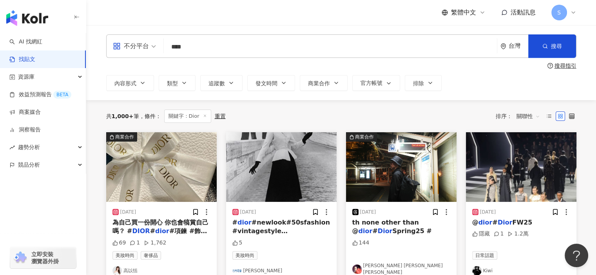
click at [271, 47] on input "****" at bounding box center [330, 46] width 327 height 17
type input "******"
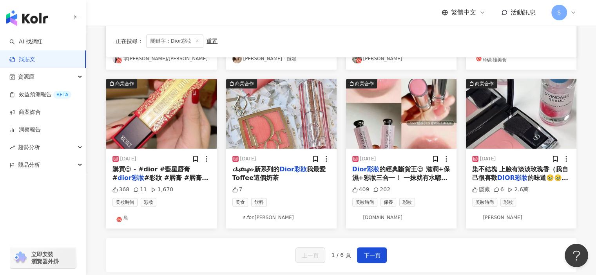
scroll to position [392, 0]
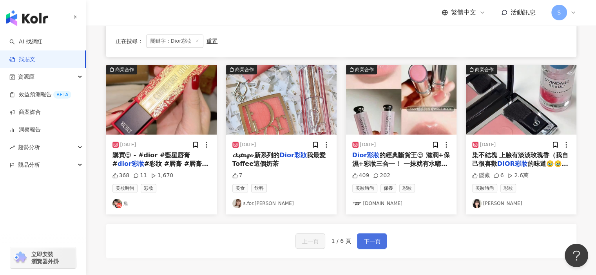
click at [377, 240] on span "下一頁" at bounding box center [372, 241] width 16 height 9
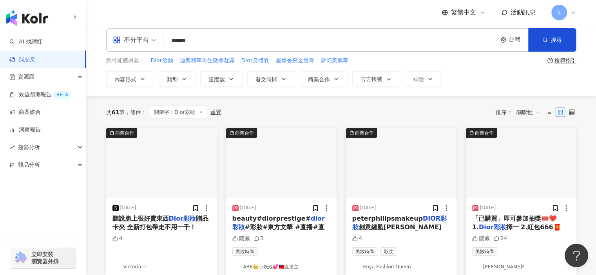
scroll to position [0, 0]
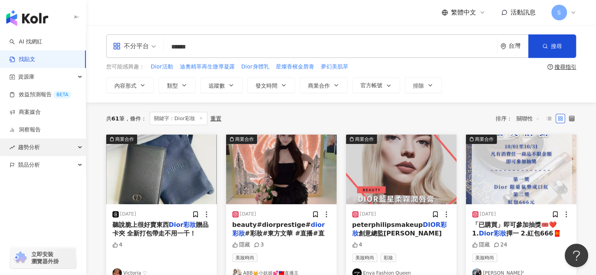
click at [54, 145] on div "趨勢分析" at bounding box center [43, 148] width 86 height 18
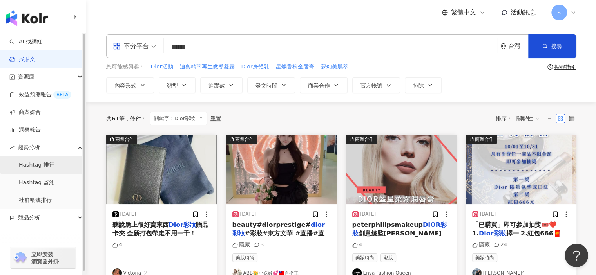
click at [54, 166] on link "Hashtag 排行" at bounding box center [37, 165] width 36 height 8
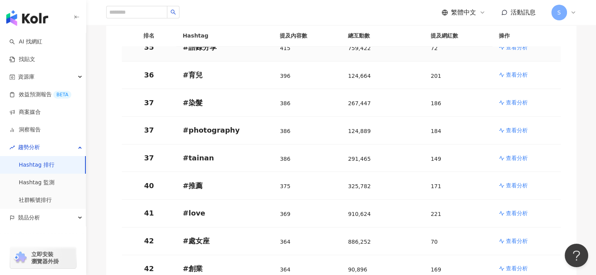
scroll to position [1097, 0]
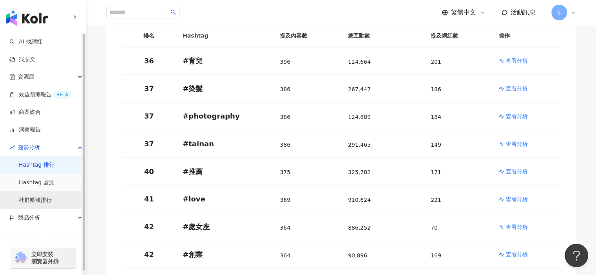
click at [51, 199] on link "社群帳號排行" at bounding box center [35, 201] width 33 height 8
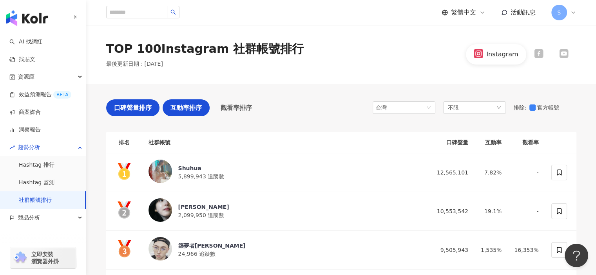
click at [187, 109] on span "互動率排序" at bounding box center [185, 108] width 31 height 10
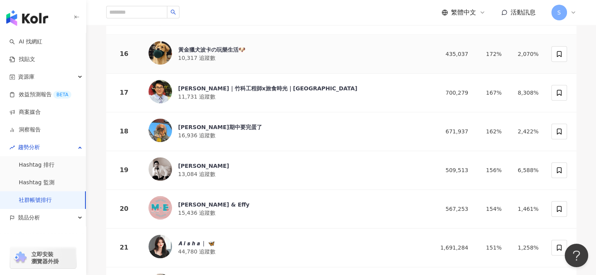
scroll to position [705, 0]
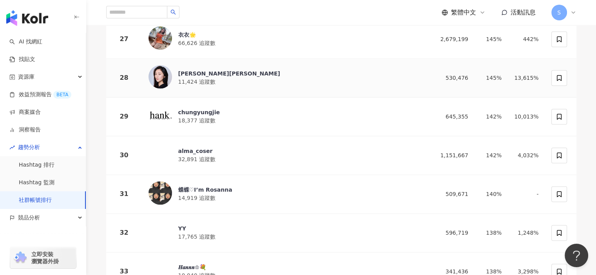
scroll to position [1175, 0]
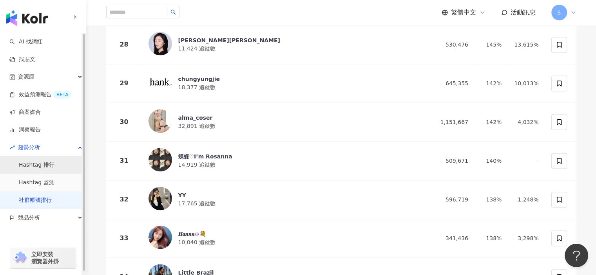
click at [54, 165] on link "Hashtag 排行" at bounding box center [37, 165] width 36 height 8
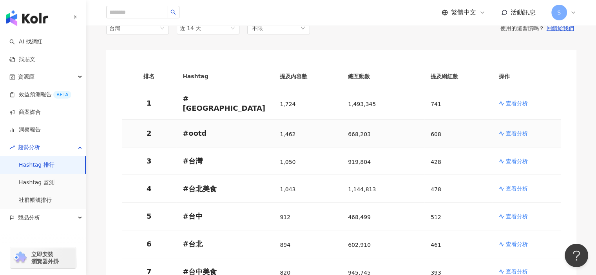
scroll to position [78, 0]
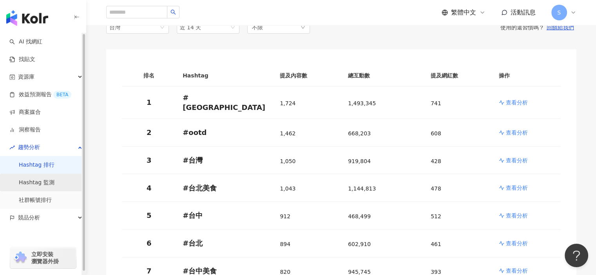
click at [54, 186] on link "Hashtag 監測" at bounding box center [37, 183] width 36 height 8
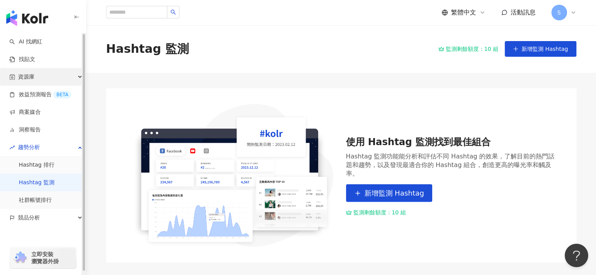
click at [58, 75] on div "資源庫" at bounding box center [43, 77] width 86 height 18
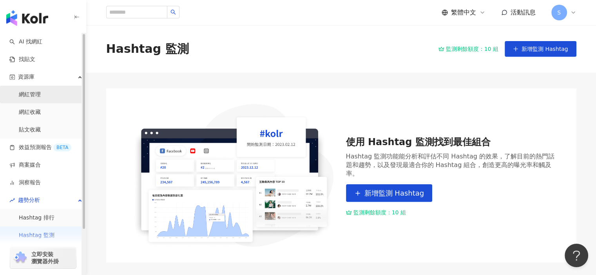
click at [41, 93] on link "網紅管理" at bounding box center [30, 95] width 22 height 8
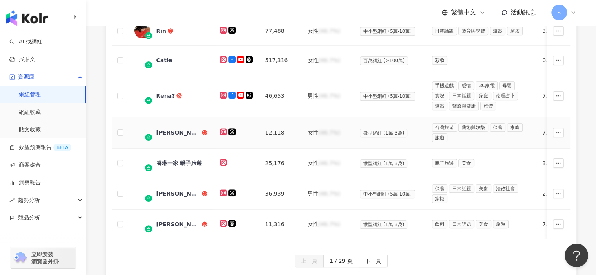
scroll to position [392, 0]
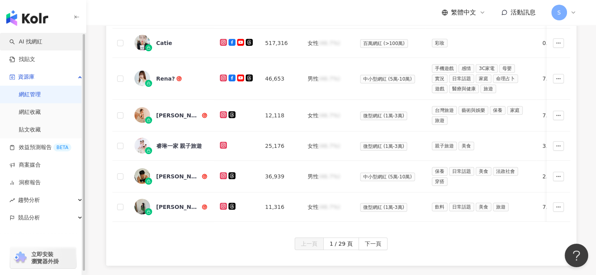
click at [42, 42] on link "AI 找網紅" at bounding box center [25, 42] width 33 height 8
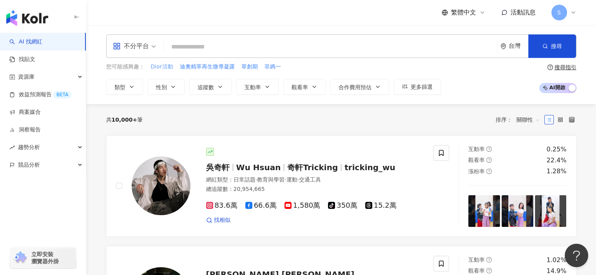
click at [166, 67] on span "Dior活動" at bounding box center [162, 67] width 22 height 8
type input "******"
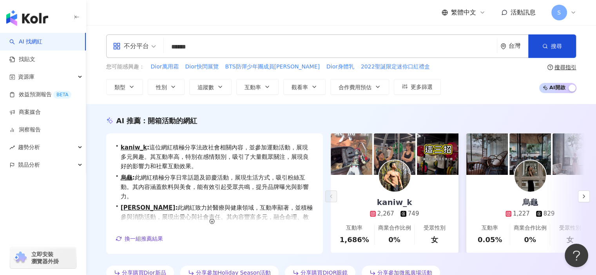
click at [364, 109] on div "AI 推薦 ： 開箱活動的網紅 • kaniw_k : 這位網紅積極分享法政社會相關內容，並參加運動活動，展現多元興趣。其互動率高，特別在感情類別，吸引了大量…" at bounding box center [341, 198] width 510 height 188
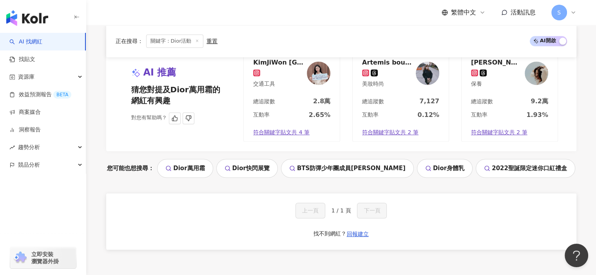
scroll to position [1097, 0]
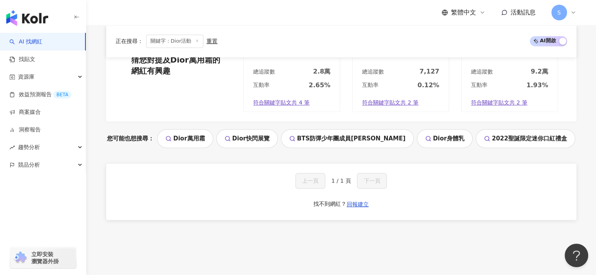
click at [361, 180] on div "上一頁 1 / 1 頁 下一頁 找不到網紅？ 回報建立" at bounding box center [341, 192] width 470 height 56
click at [385, 180] on div "上一頁 1 / 1 頁 下一頁" at bounding box center [341, 181] width 92 height 16
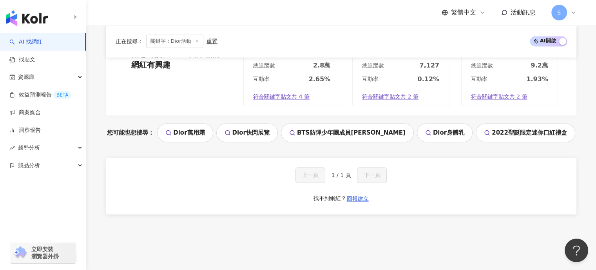
scroll to position [1106, 0]
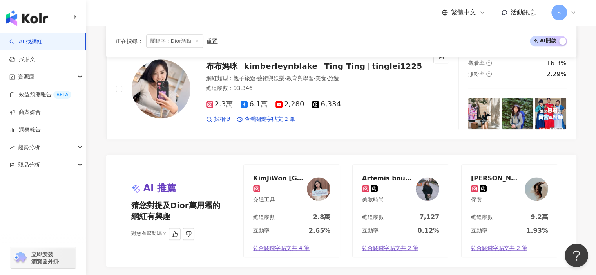
drag, startPoint x: 365, startPoint y: 198, endPoint x: 360, endPoint y: 195, distance: 5.4
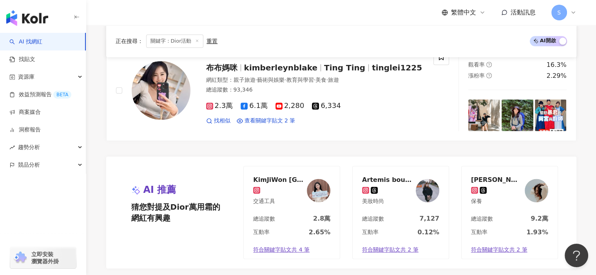
drag, startPoint x: 360, startPoint y: 195, endPoint x: 350, endPoint y: 148, distance: 48.2
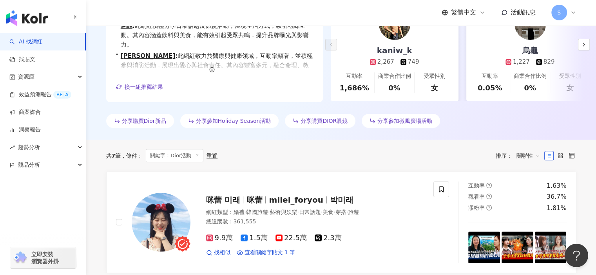
scroll to position [135, 0]
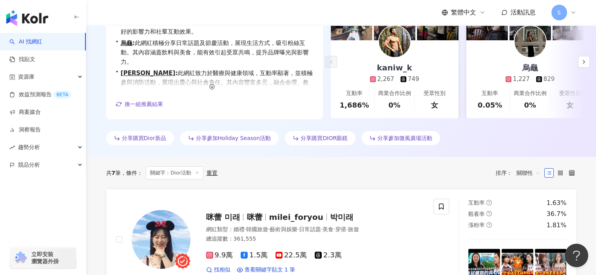
click at [197, 172] on line at bounding box center [197, 173] width 2 height 2
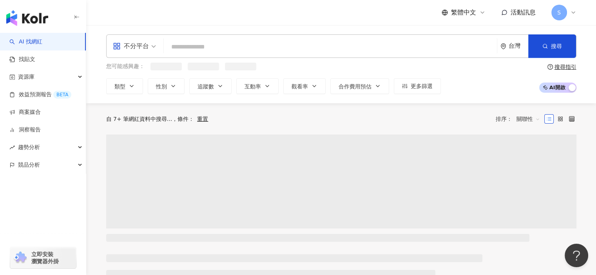
click at [253, 49] on input "search" at bounding box center [330, 47] width 327 height 15
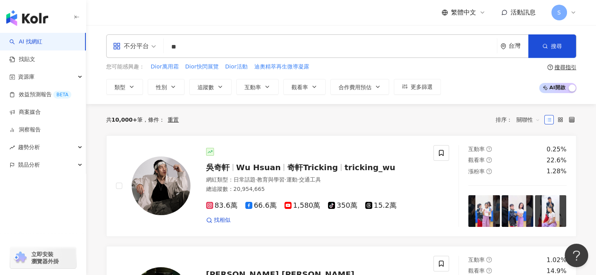
type input "**"
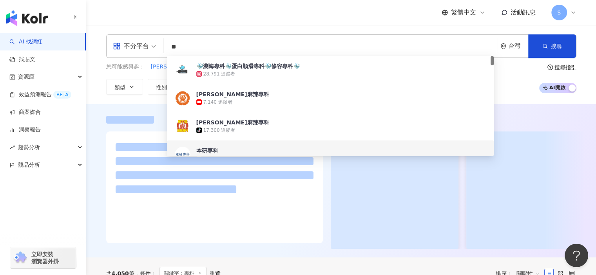
scroll to position [39, 0]
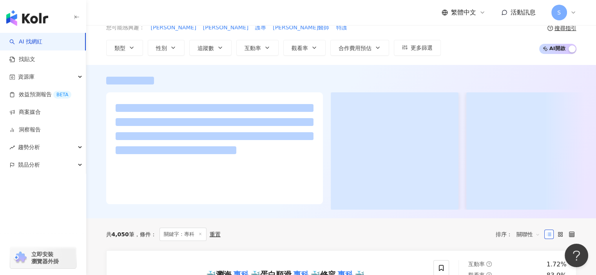
click at [511, 74] on div at bounding box center [341, 142] width 510 height 154
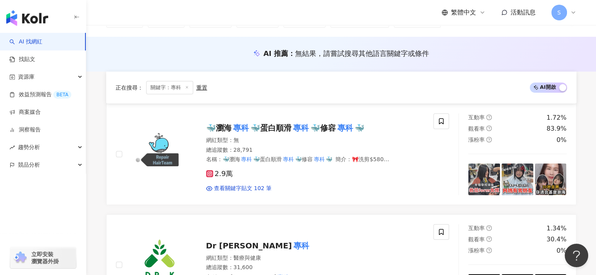
scroll to position [0, 0]
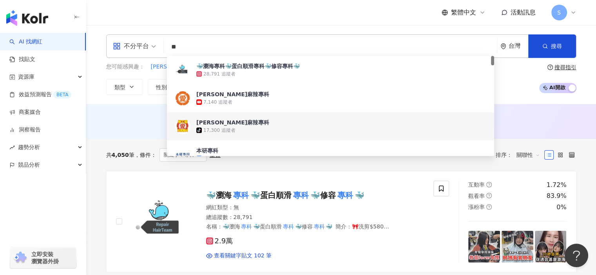
drag, startPoint x: 191, startPoint y: 50, endPoint x: 157, endPoint y: 43, distance: 34.3
click at [157, 43] on div "不分平台 ** 台灣 搜尋 bb4d391a-96f8-4680-b7eb-b3d57707398a 3df757e4-d17b-40e4-a8c6-91fb…" at bounding box center [341, 46] width 470 height 24
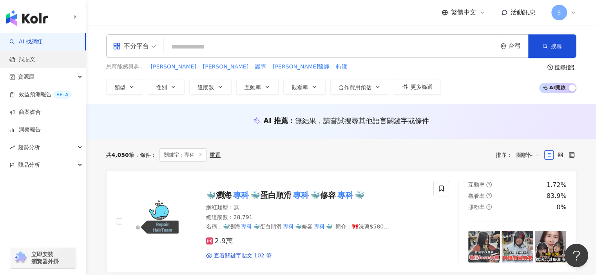
click at [35, 62] on link "找貼文" at bounding box center [22, 60] width 26 height 8
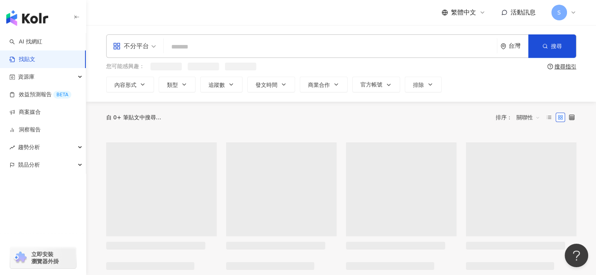
click at [223, 48] on input "search" at bounding box center [330, 46] width 327 height 17
paste input "**"
type input "**"
click at [539, 50] on button "搜尋" at bounding box center [552, 46] width 48 height 24
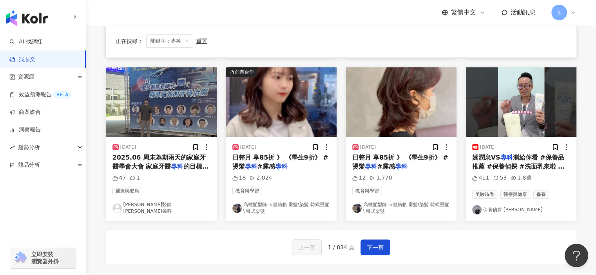
scroll to position [431, 0]
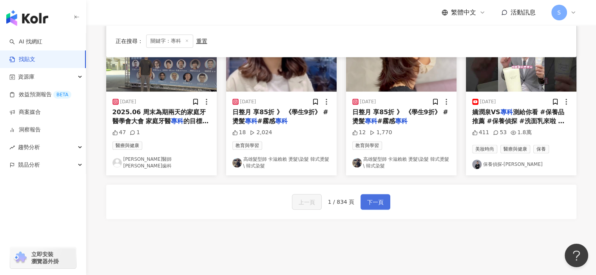
click at [374, 202] on span "下一頁" at bounding box center [375, 202] width 16 height 9
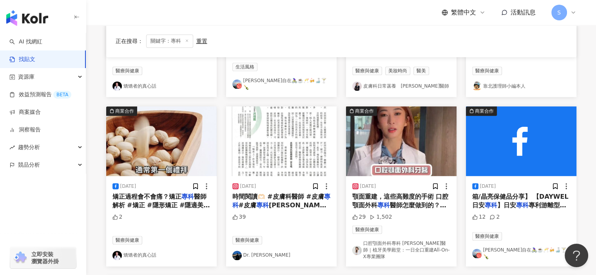
scroll to position [376, 0]
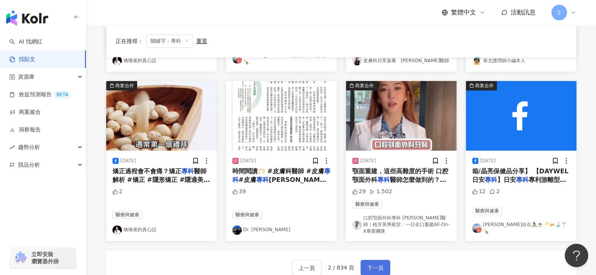
click at [378, 264] on span "下一頁" at bounding box center [375, 268] width 16 height 9
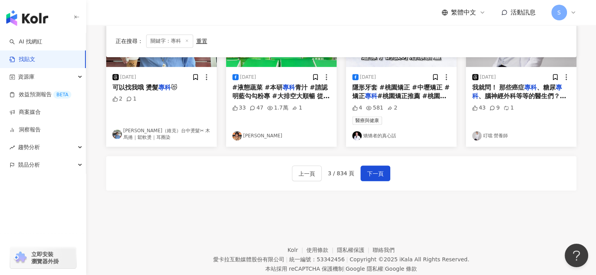
scroll to position [462, 0]
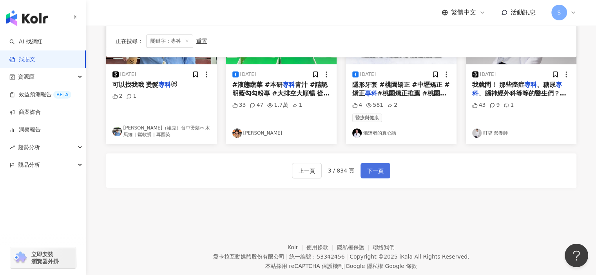
click at [374, 172] on span "下一頁" at bounding box center [375, 170] width 16 height 9
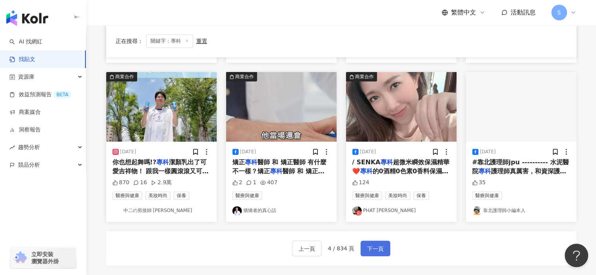
scroll to position [380, 0]
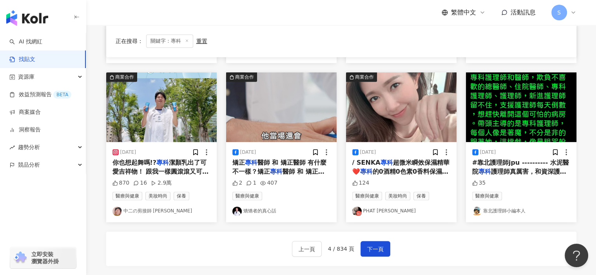
click at [403, 117] on img "button" at bounding box center [401, 107] width 110 height 70
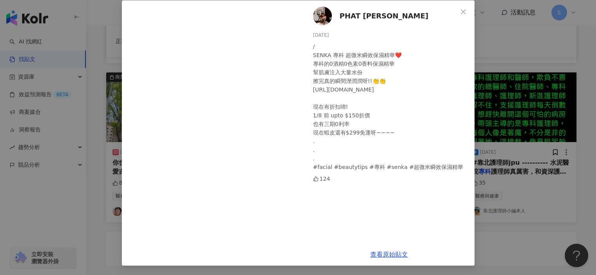
scroll to position [420, 0]
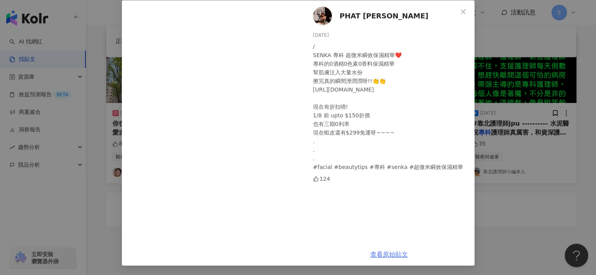
click at [390, 253] on link "查看原始貼文" at bounding box center [389, 254] width 38 height 7
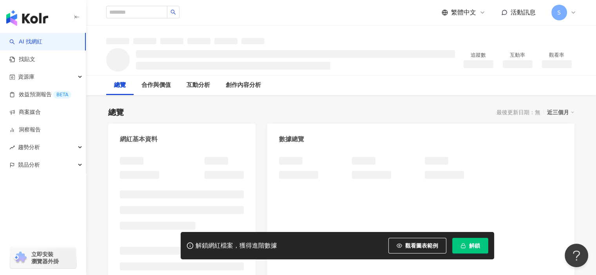
click at [467, 244] on button "解鎖" at bounding box center [470, 246] width 36 height 16
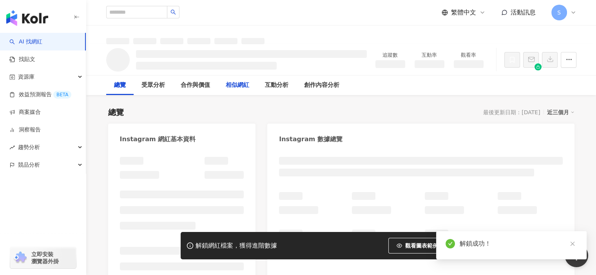
click at [242, 87] on div "相似網紅" at bounding box center [238, 85] width 24 height 9
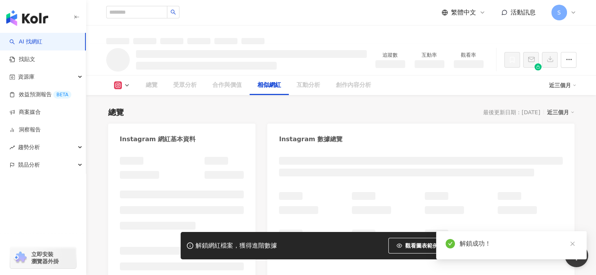
scroll to position [1074, 0]
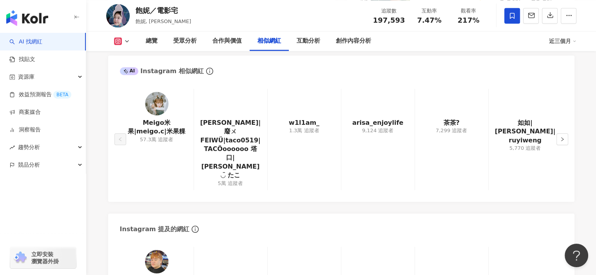
scroll to position [1290, 0]
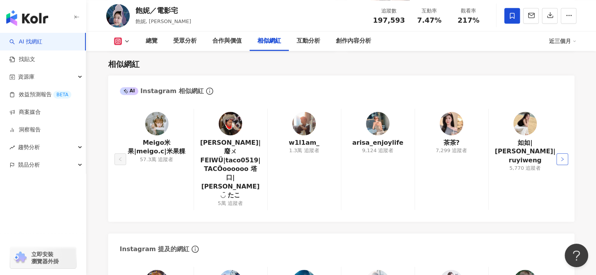
click at [564, 157] on icon "right" at bounding box center [562, 159] width 5 height 5
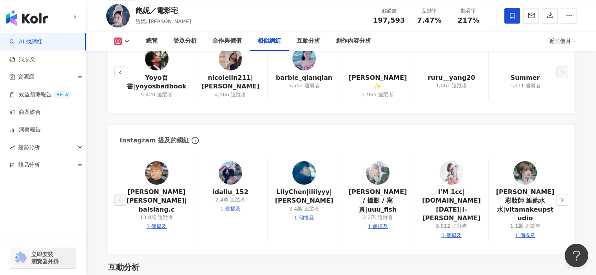
scroll to position [1369, 0]
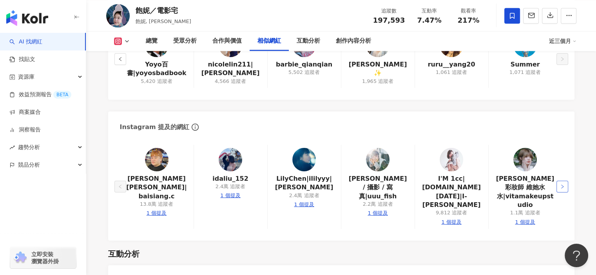
click at [564, 185] on icon "right" at bounding box center [562, 187] width 5 height 5
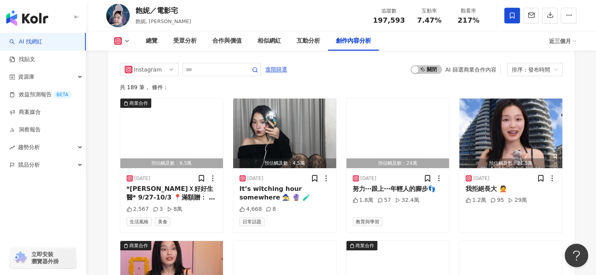
scroll to position [2463, 0]
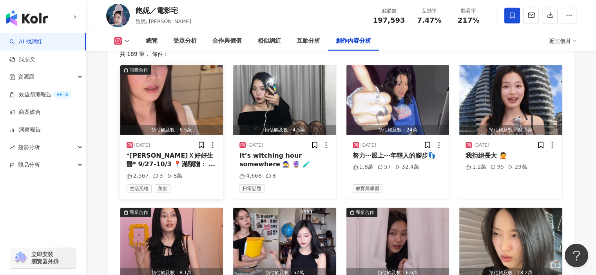
drag, startPoint x: 187, startPoint y: 154, endPoint x: 164, endPoint y: 90, distance: 67.8
click at [164, 90] on img "button" at bounding box center [171, 100] width 103 height 70
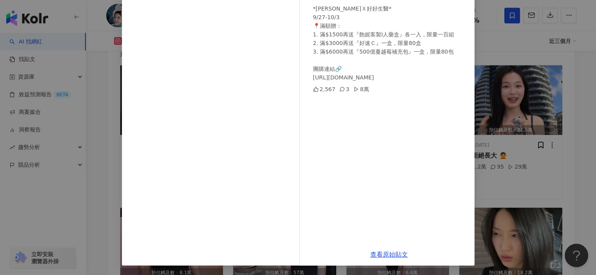
scroll to position [2502, 0]
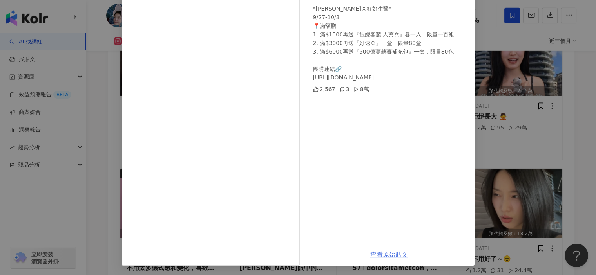
click at [382, 257] on link "查看原始貼文" at bounding box center [389, 254] width 38 height 7
click at [512, 42] on div "飽妮／電影宅 2025/9/27 *飽妮Ｘ好好生醫* 9/27-10/3 📍滿額贈： 1. 滿$1500再送『飽妮客製I人藥盒』各一入，限量一百組 2. 滿$…" at bounding box center [298, 137] width 596 height 275
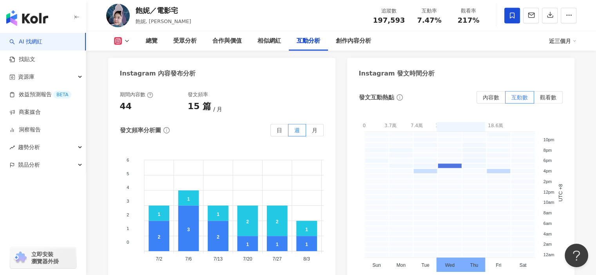
scroll to position [1993, 0]
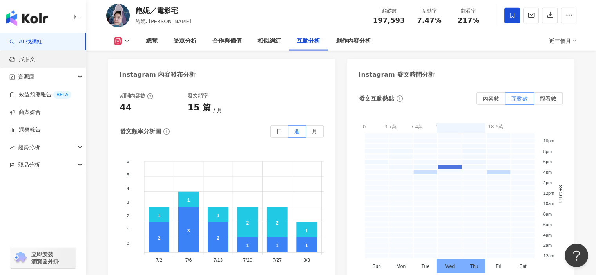
click at [35, 62] on link "找貼文" at bounding box center [22, 60] width 26 height 8
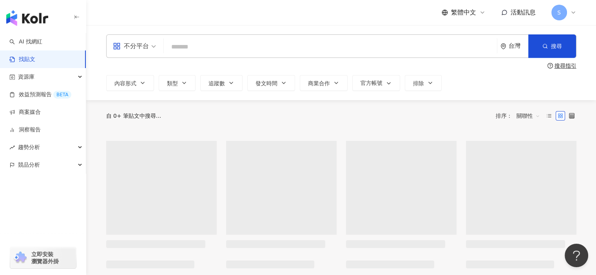
click at [284, 51] on input "search" at bounding box center [330, 46] width 327 height 17
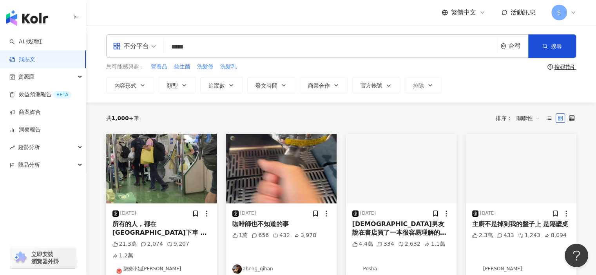
type input "*****"
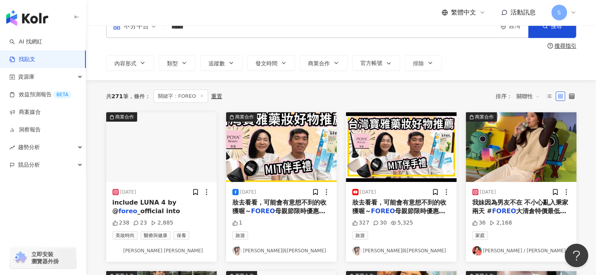
scroll to position [39, 0]
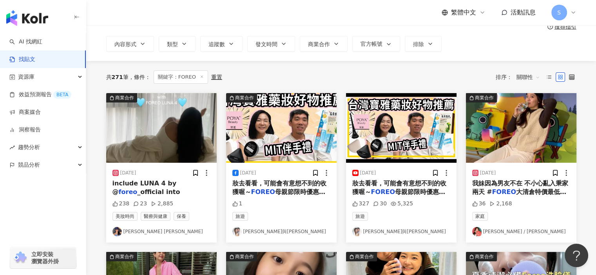
click at [185, 138] on img "button" at bounding box center [161, 128] width 110 height 70
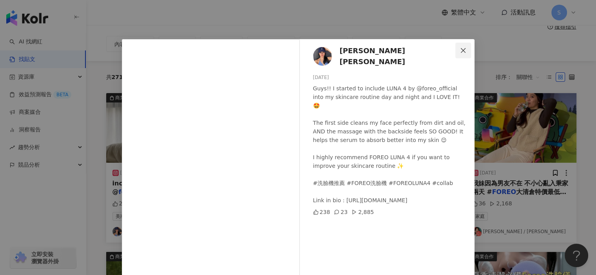
click at [456, 51] on span "Close" at bounding box center [463, 50] width 16 height 6
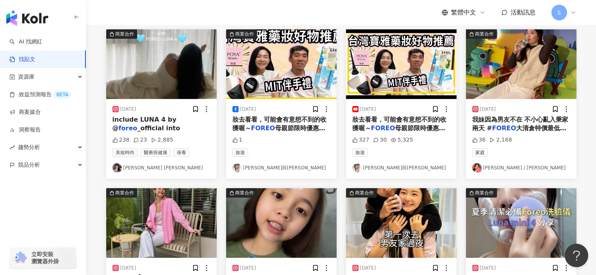
scroll to position [0, 0]
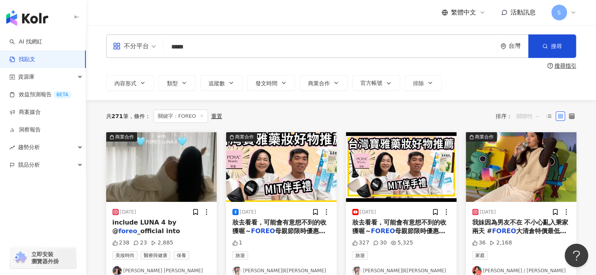
click at [519, 118] on span "關聯性" at bounding box center [528, 116] width 24 height 13
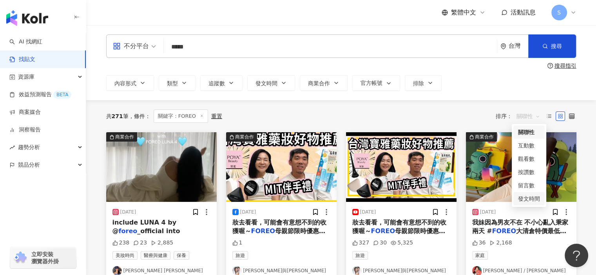
click at [532, 197] on div "發文時間" at bounding box center [529, 199] width 22 height 9
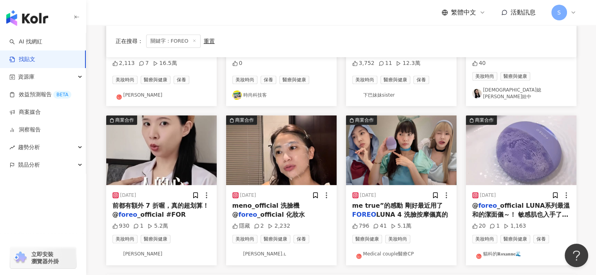
scroll to position [353, 0]
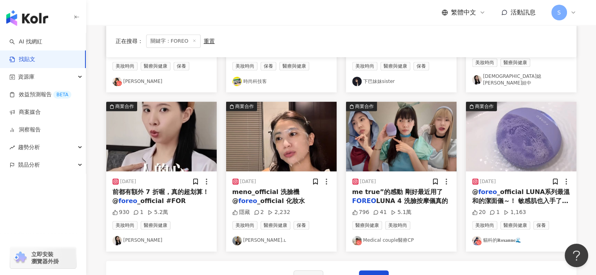
click at [179, 137] on img "button" at bounding box center [161, 137] width 110 height 70
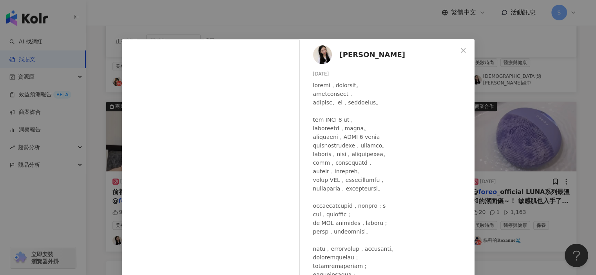
click at [495, 72] on div "Melody Tsai 2025/8/30 930 1 5.2萬 查看原始貼文" at bounding box center [298, 137] width 596 height 275
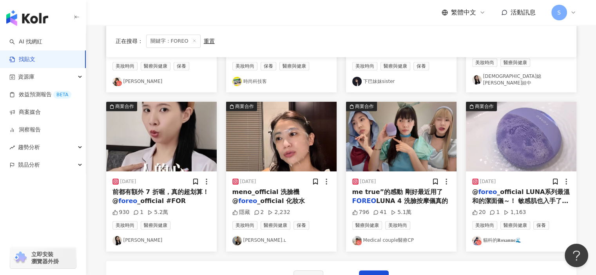
click at [419, 148] on img "button" at bounding box center [401, 137] width 110 height 70
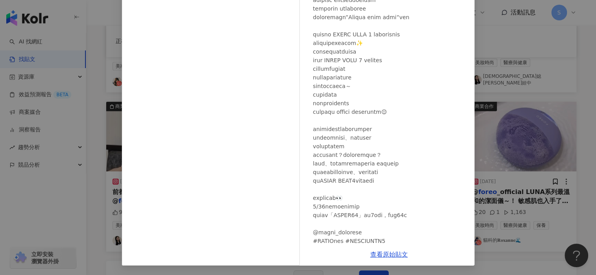
scroll to position [31, 0]
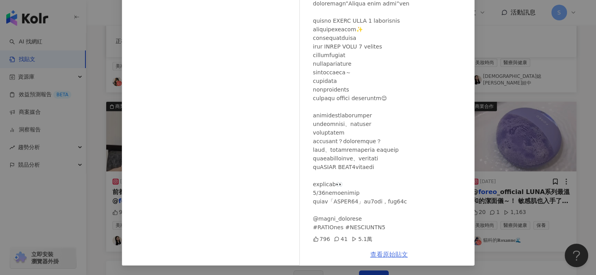
click at [387, 252] on link "查看原始貼文" at bounding box center [389, 254] width 38 height 7
click at [513, 203] on div "Medical couple醫療CP 2025/8/1 796 41 5.1萬 查看原始貼文" at bounding box center [298, 137] width 596 height 275
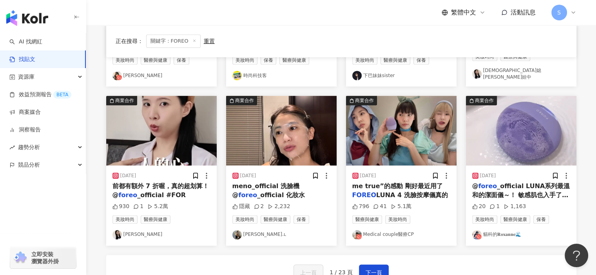
scroll to position [392, 0]
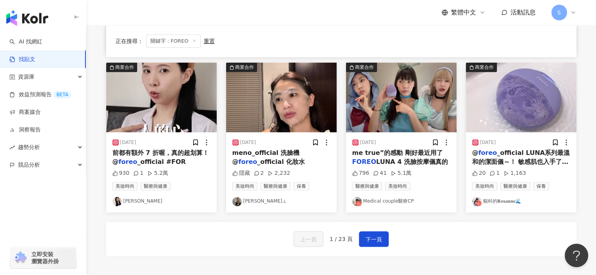
click at [418, 158] on span "LUNA 4 洗臉按摩儀真的" at bounding box center [412, 161] width 72 height 7
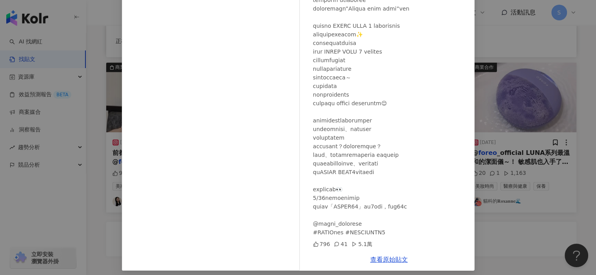
scroll to position [77, 0]
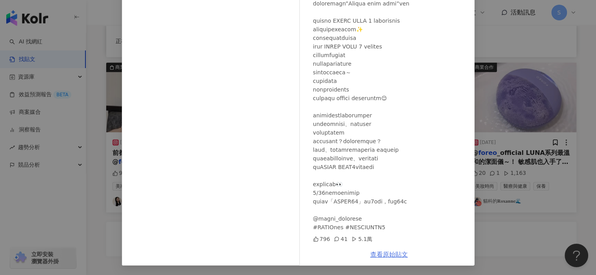
click at [385, 251] on link "查看原始貼文" at bounding box center [389, 254] width 38 height 7
click at [544, 204] on div "Medical couple醫療CP 2025/8/1 796 41 5.1萬 查看原始貼文" at bounding box center [298, 137] width 596 height 275
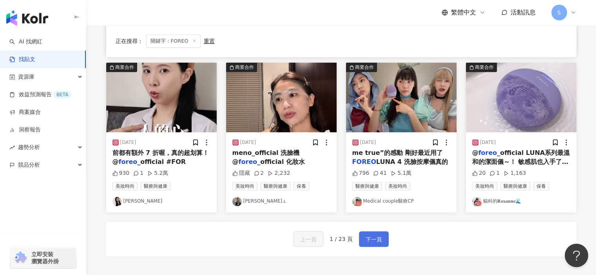
click at [384, 236] on button "下一頁" at bounding box center [374, 240] width 30 height 16
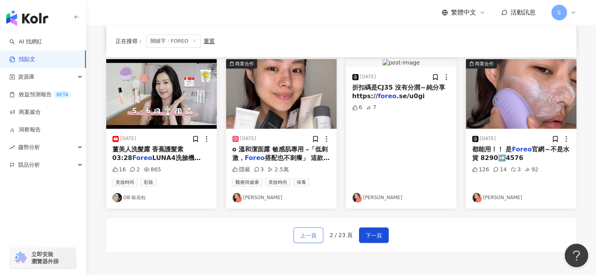
click at [317, 236] on span "上一頁" at bounding box center [308, 235] width 16 height 9
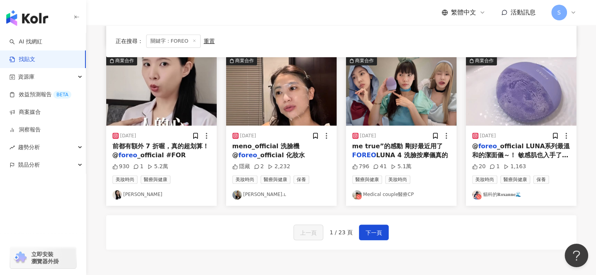
scroll to position [392, 0]
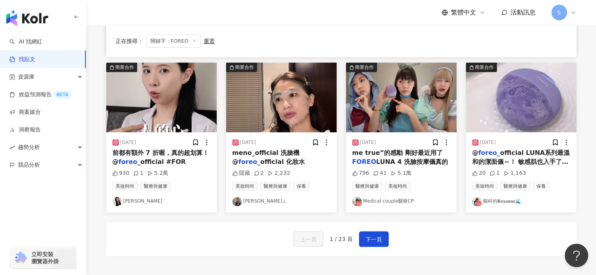
click at [317, 118] on img "button" at bounding box center [281, 98] width 110 height 70
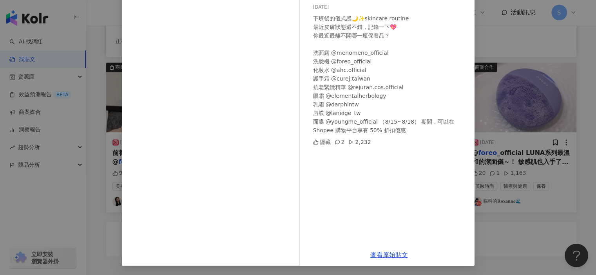
scroll to position [67, 0]
click at [386, 253] on link "查看原始貼文" at bounding box center [389, 254] width 38 height 7
click at [494, 239] on div "李艾咪· ǟʍʏ.ʟ 2025/8/14 下班後的儀式感🌙✨skincare routine 最近皮膚狀態還不錯，記錄一下💖 你最近最離不開哪一瓶保養品？…" at bounding box center [298, 137] width 596 height 275
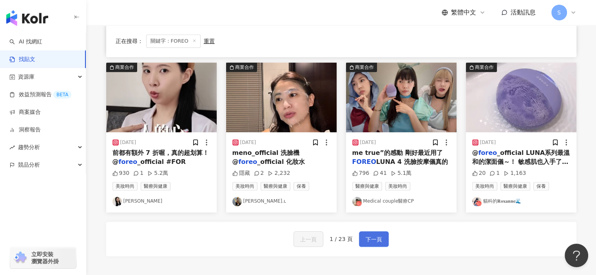
click at [376, 235] on span "下一頁" at bounding box center [373, 239] width 16 height 9
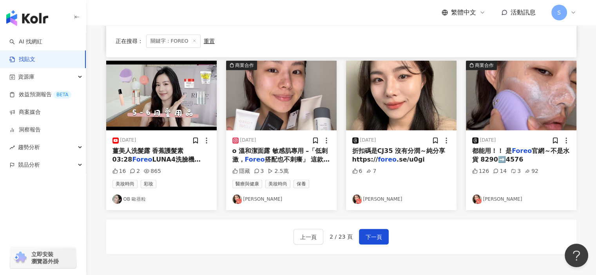
scroll to position [392, 0]
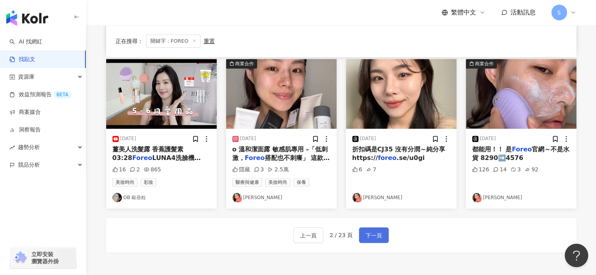
click at [373, 238] on span "下一頁" at bounding box center [373, 235] width 16 height 9
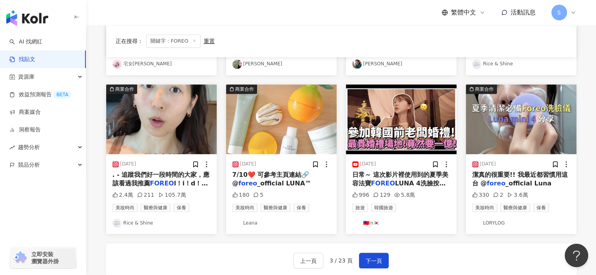
scroll to position [353, 0]
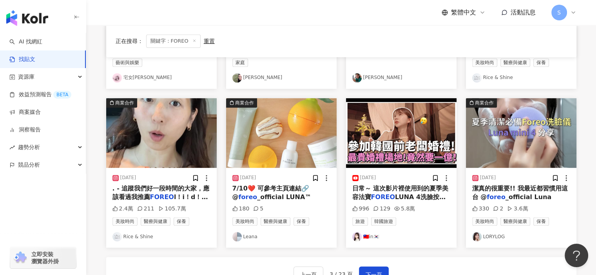
click at [530, 147] on img "button" at bounding box center [521, 133] width 110 height 70
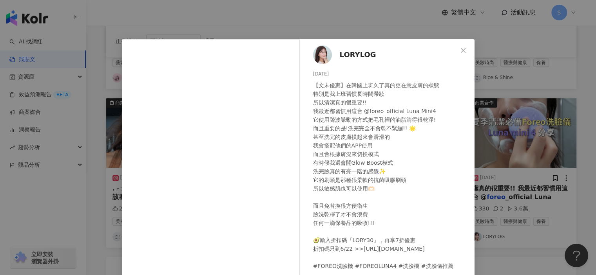
click at [503, 148] on div "LORYLOG 2025/6/1 【文末優惠】在韓國上班久了真的更在意皮膚的狀態 特別是我上班習慣長時間帶妝 所以清潔真的很重要!! 我最近都習慣用這台 @f…" at bounding box center [298, 137] width 596 height 275
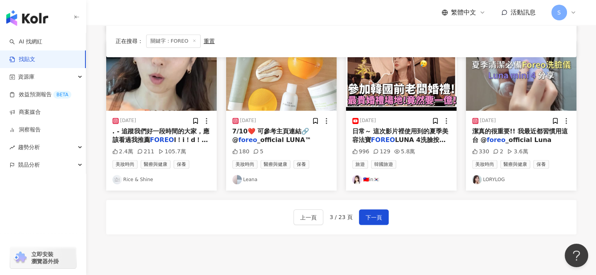
scroll to position [475, 0]
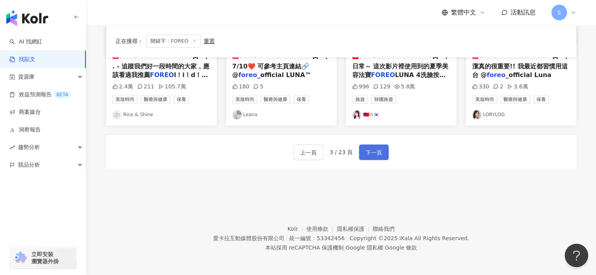
click at [371, 147] on button "下一頁" at bounding box center [374, 153] width 30 height 16
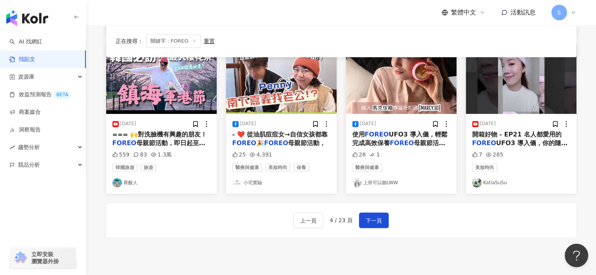
scroll to position [422, 0]
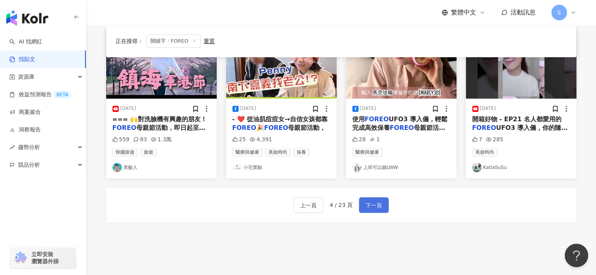
click at [379, 206] on span "下一頁" at bounding box center [373, 205] width 16 height 9
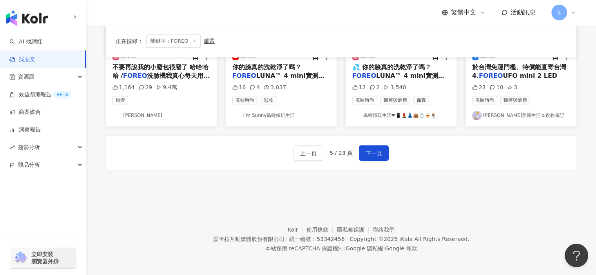
scroll to position [475, 0]
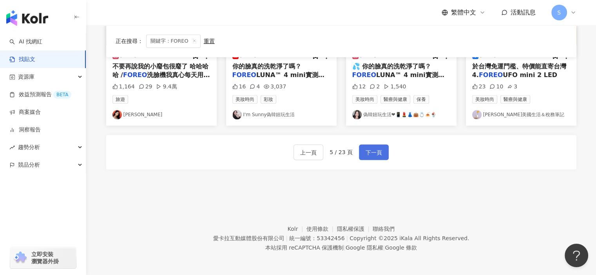
click at [384, 151] on button "下一頁" at bounding box center [374, 153] width 30 height 16
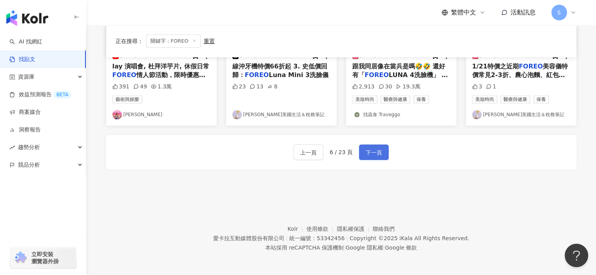
click at [382, 154] on button "下一頁" at bounding box center [374, 153] width 30 height 16
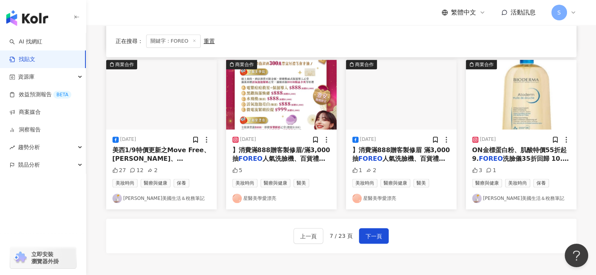
scroll to position [392, 0]
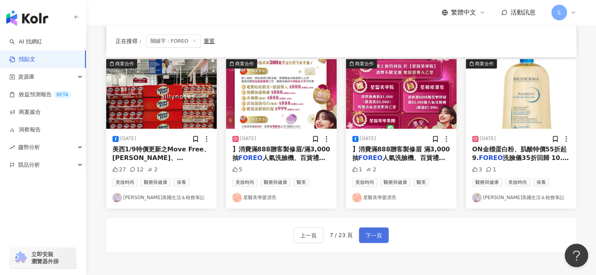
click at [372, 239] on span "下一頁" at bounding box center [373, 235] width 16 height 9
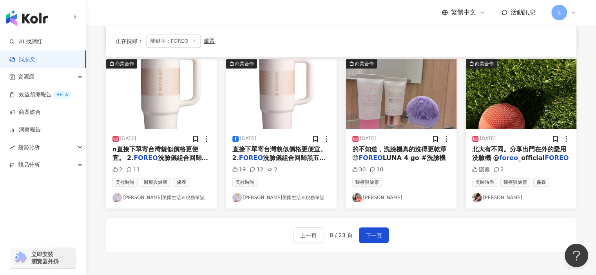
drag, startPoint x: 378, startPoint y: 195, endPoint x: 376, endPoint y: 204, distance: 9.1
drag, startPoint x: 376, startPoint y: 204, endPoint x: 362, endPoint y: 233, distance: 31.4
click at [362, 233] on button "下一頁" at bounding box center [374, 236] width 30 height 16
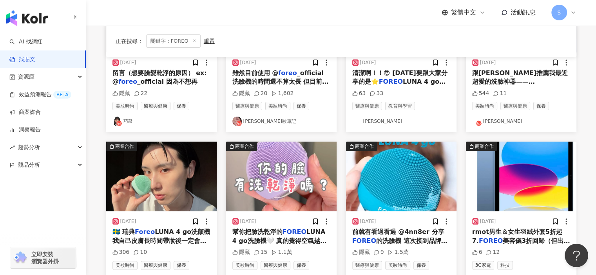
scroll to position [39, 0]
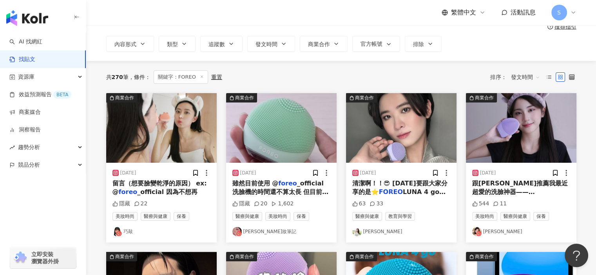
click at [199, 145] on img "button" at bounding box center [161, 128] width 110 height 70
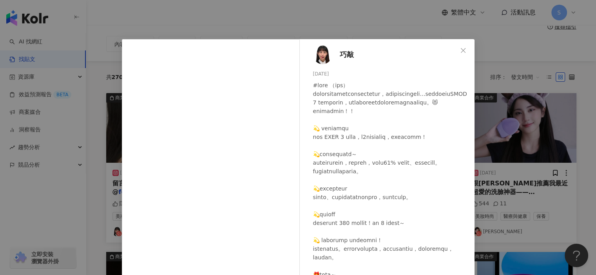
click at [548, 170] on div "巧敲 2024/12/10 隱藏 22 查看原始貼文" at bounding box center [298, 137] width 596 height 275
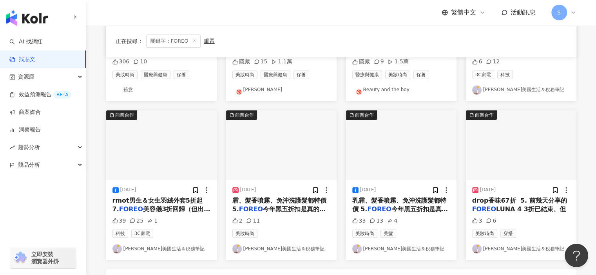
scroll to position [374, 0]
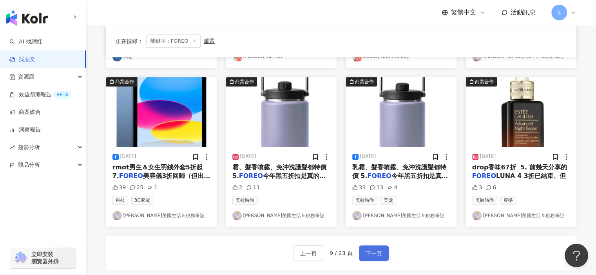
click at [379, 246] on button "下一頁" at bounding box center [374, 254] width 30 height 16
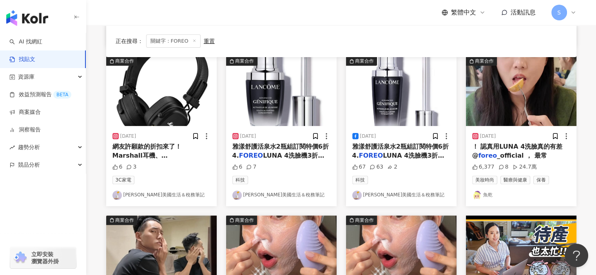
scroll to position [431, 0]
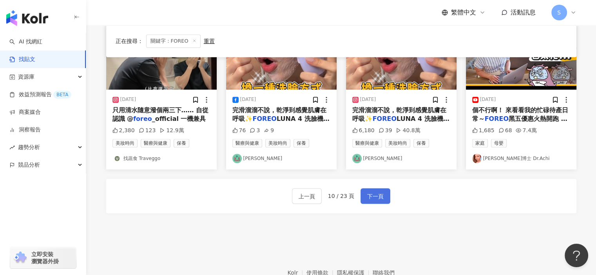
click at [382, 195] on button "下一頁" at bounding box center [375, 196] width 30 height 16
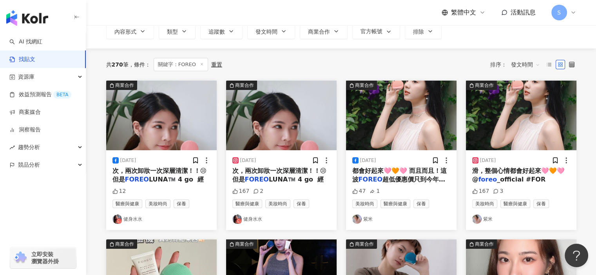
scroll to position [54, 0]
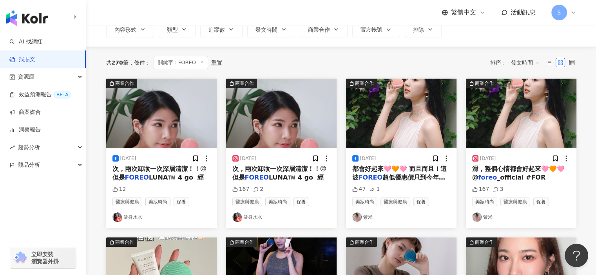
click at [436, 97] on img "button" at bounding box center [401, 114] width 110 height 70
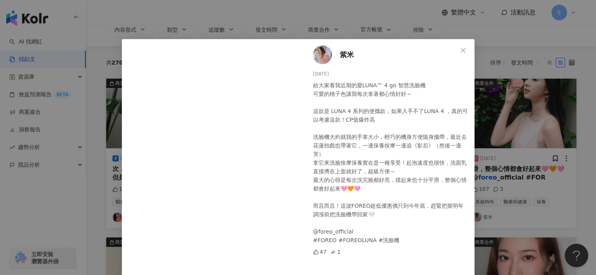
click at [500, 97] on div "紫米 2024/11/10 給大家看我近期的愛LUNA™ 4 go 智慧洗臉機 可愛的桃子色讓我每次拿著都心情好好～ 這款是 LUNA 4 系列的便攜款，如果…" at bounding box center [298, 137] width 596 height 275
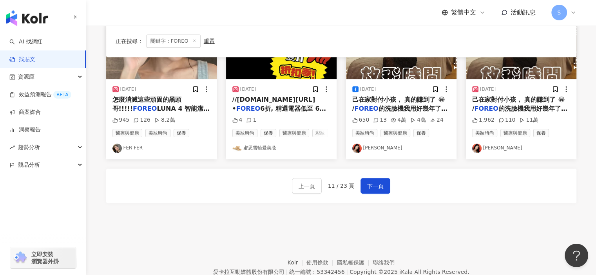
scroll to position [475, 0]
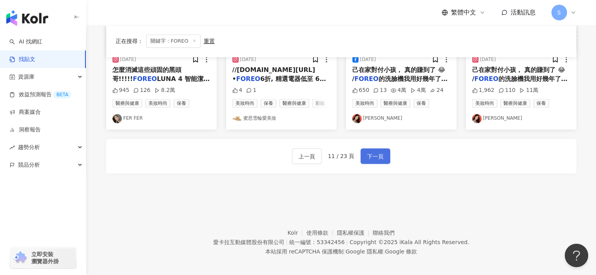
click at [376, 152] on span "下一頁" at bounding box center [375, 156] width 16 height 9
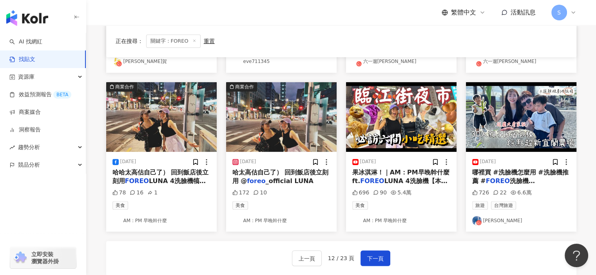
scroll to position [436, 0]
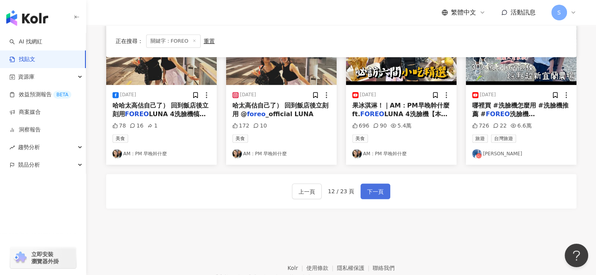
click at [373, 192] on span "下一頁" at bounding box center [375, 191] width 16 height 9
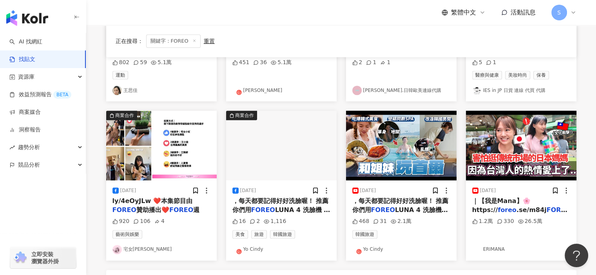
scroll to position [431, 0]
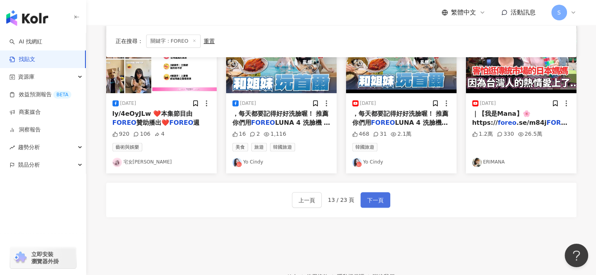
click at [378, 199] on span "下一頁" at bounding box center [375, 200] width 16 height 9
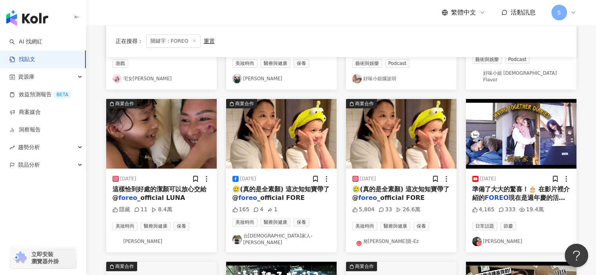
scroll to position [196, 0]
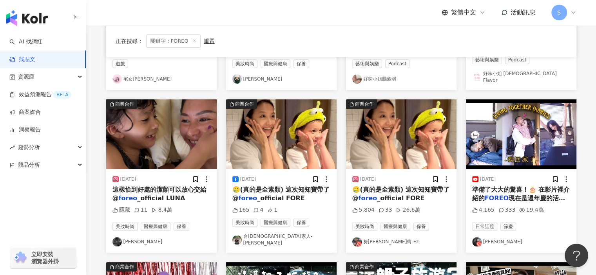
click at [308, 136] on img "button" at bounding box center [281, 134] width 110 height 70
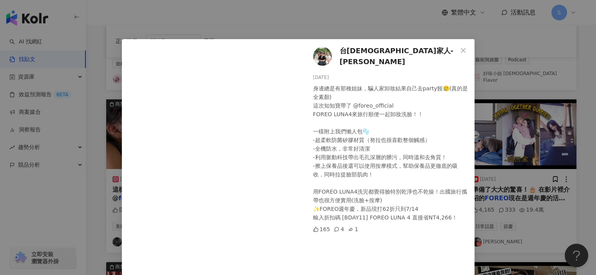
click at [505, 67] on div "台英米家人-米寶努拉Ezra 2024/7/7 身邊總是有那種姐妹，騙人家卸妝結果自己去party餒🥲(真的是全素顏) 這次知知寶帶了 @foreo_offi…" at bounding box center [298, 137] width 596 height 275
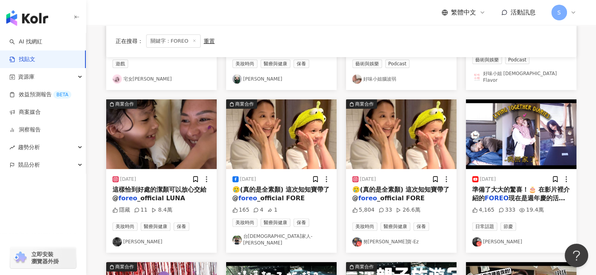
scroll to position [39, 0]
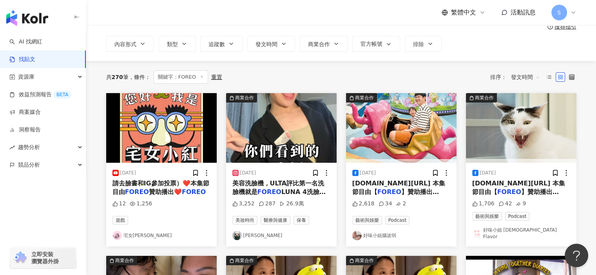
click at [292, 133] on img "button" at bounding box center [281, 128] width 110 height 70
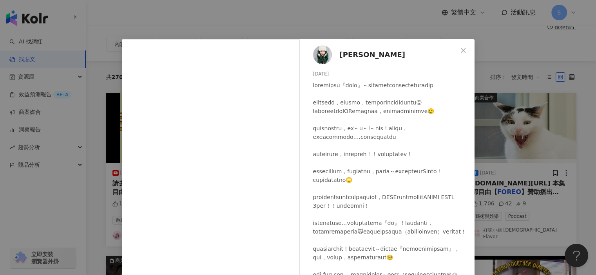
click at [479, 114] on div "Vivi X Chen 2024/7/10 3,252 287 26.9萬 查看原始貼文" at bounding box center [298, 137] width 596 height 275
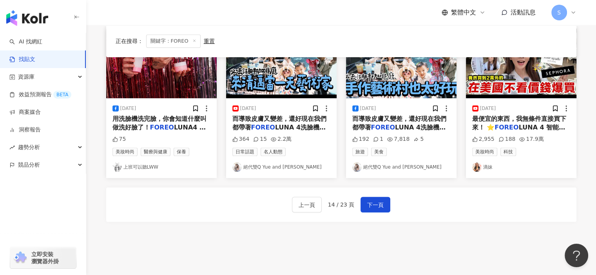
scroll to position [431, 0]
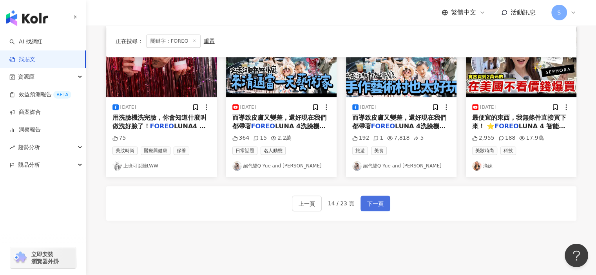
click at [360, 196] on button "下一頁" at bounding box center [375, 204] width 30 height 16
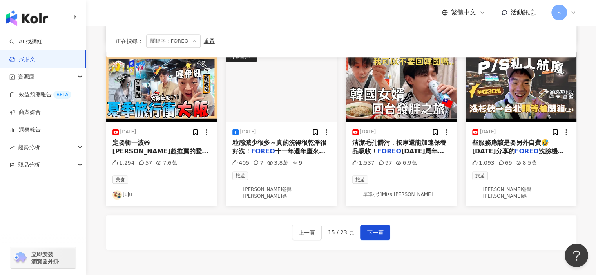
scroll to position [353, 0]
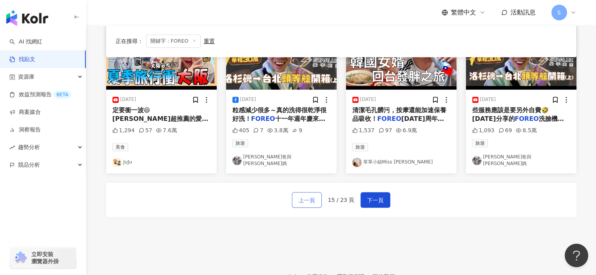
click at [321, 195] on button "上一頁" at bounding box center [307, 200] width 30 height 16
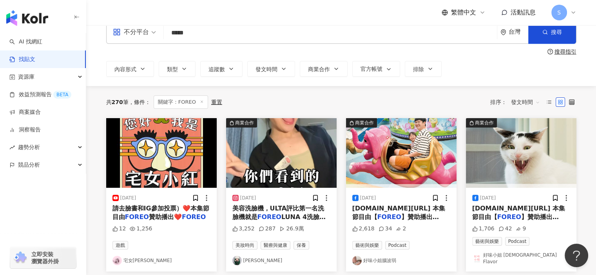
scroll to position [39, 0]
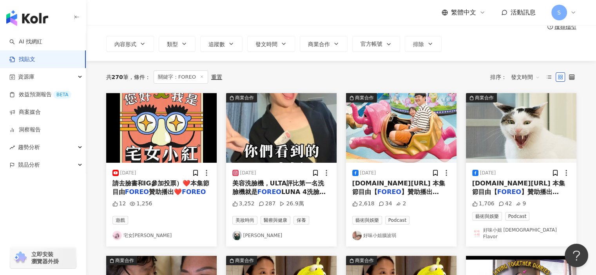
click at [302, 125] on img "button" at bounding box center [281, 128] width 110 height 70
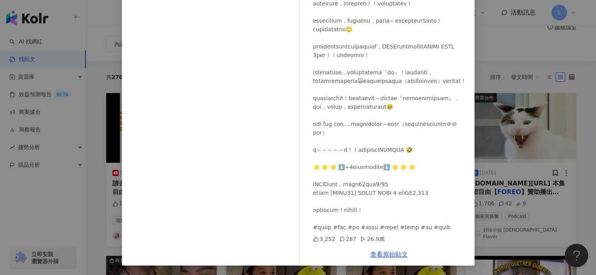
scroll to position [143, 0]
click at [387, 253] on link "查看原始貼文" at bounding box center [389, 254] width 38 height 7
click at [528, 69] on div "Vivi X Chen 2024/7/10 3,252 287 26.9萬 查看原始貼文" at bounding box center [298, 137] width 596 height 275
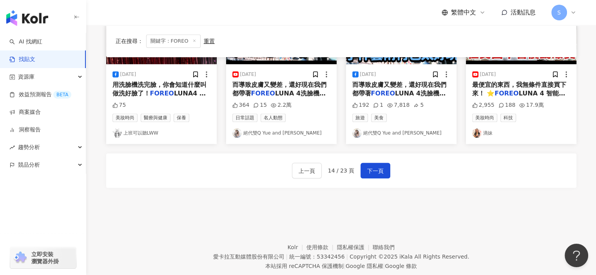
scroll to position [465, 0]
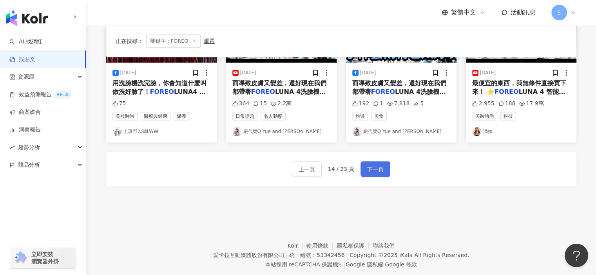
click at [382, 163] on button "下一頁" at bounding box center [375, 169] width 30 height 16
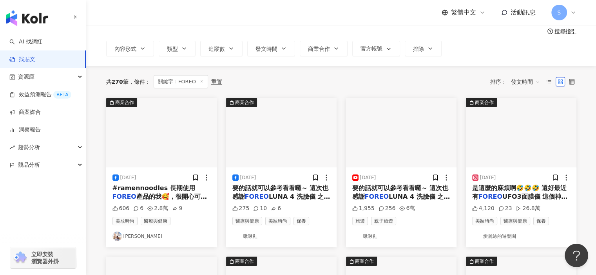
scroll to position [0, 0]
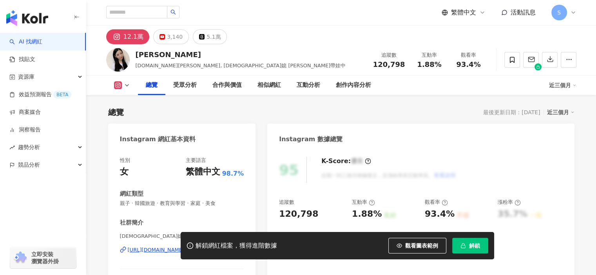
click at [202, 247] on div "https://www.instagram.com/melody.c.yun/" at bounding box center [177, 250] width 99 height 7
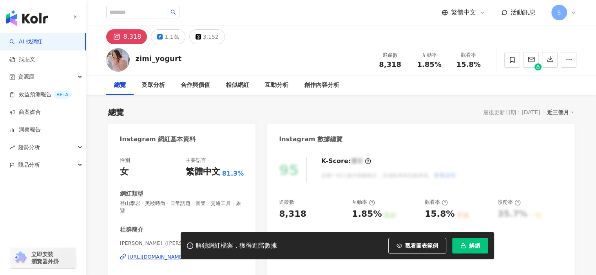
scroll to position [39, 0]
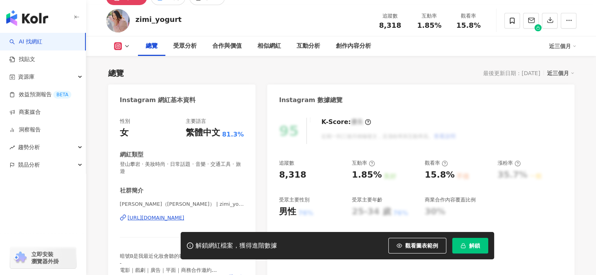
click at [182, 218] on div "https://www.instagram.com/zimi_yogurt/" at bounding box center [156, 218] width 57 height 7
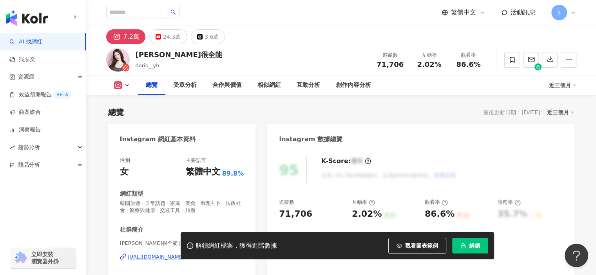
scroll to position [39, 0]
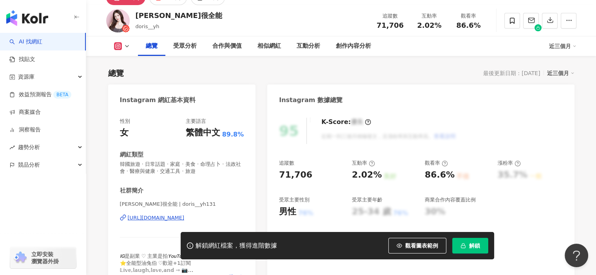
click at [185, 217] on div "[URL][DOMAIN_NAME]" at bounding box center [156, 218] width 57 height 7
